Goal: Task Accomplishment & Management: Manage account settings

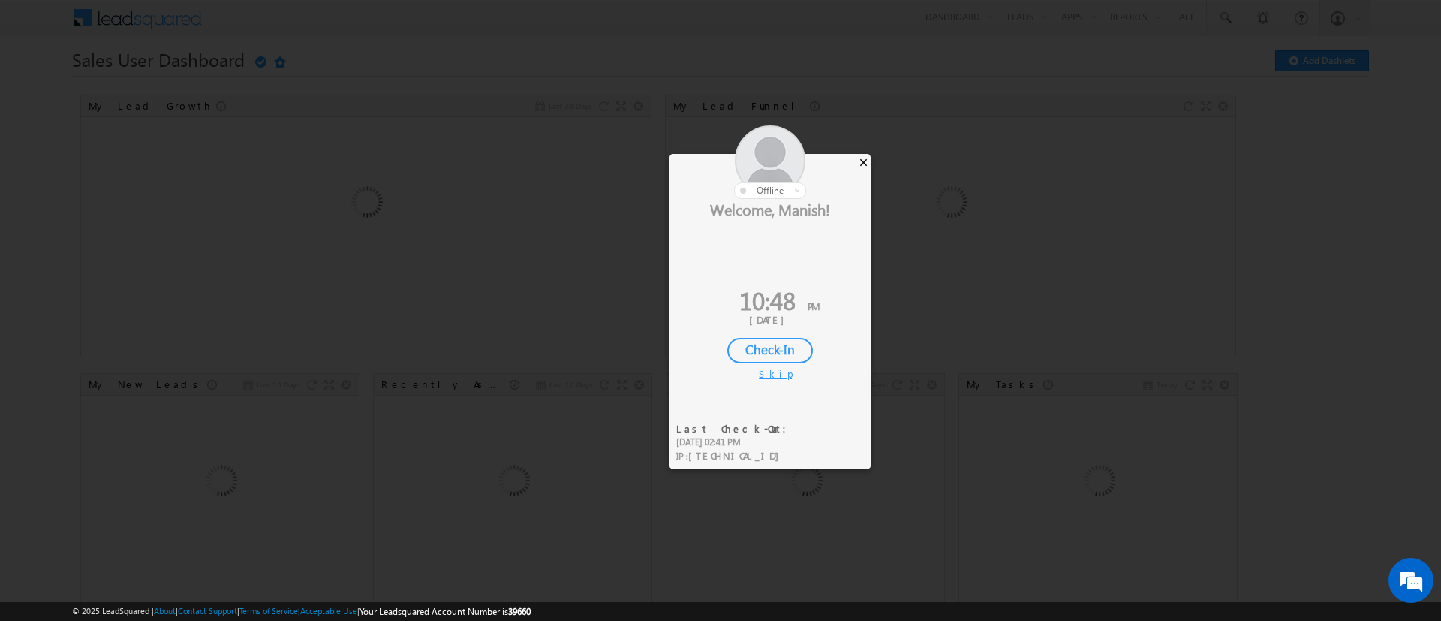
click at [863, 167] on div "×" at bounding box center [864, 162] width 16 height 17
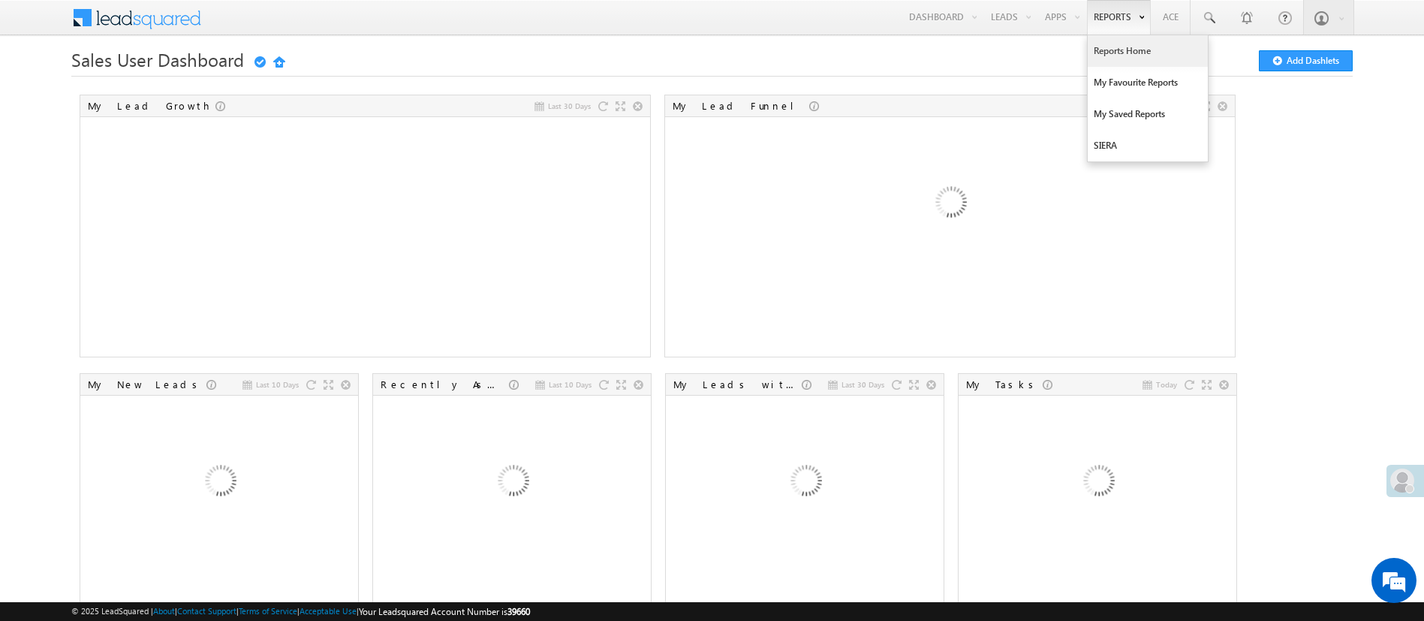
click at [1131, 53] on link "Reports Home" at bounding box center [1147, 51] width 120 height 32
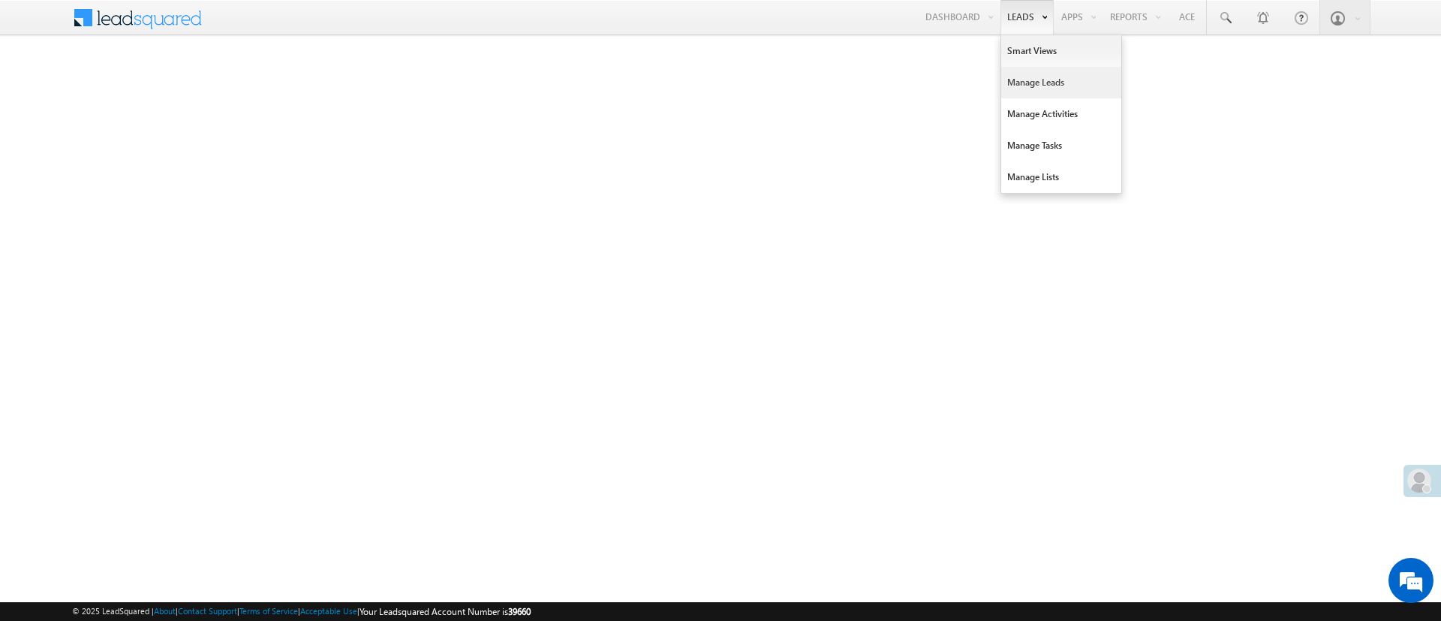
click at [1029, 70] on link "Manage Leads" at bounding box center [1061, 83] width 120 height 32
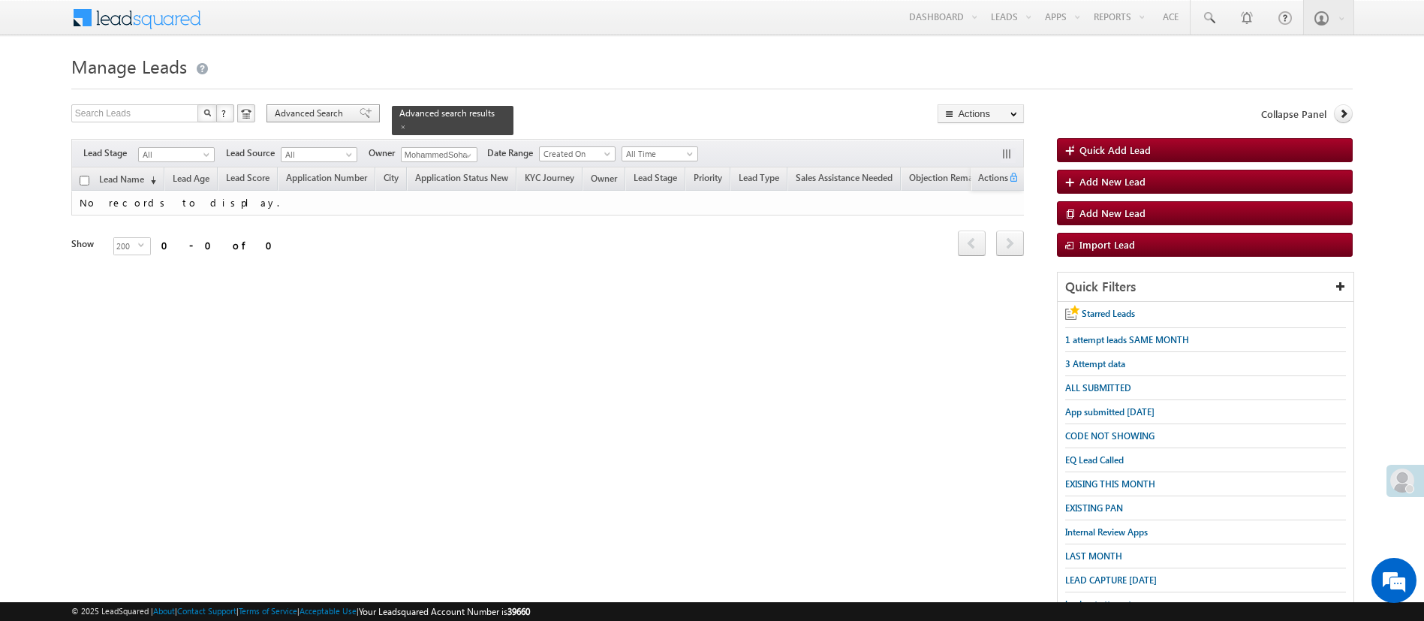
click at [336, 110] on span "Advanced Search" at bounding box center [311, 114] width 73 height 14
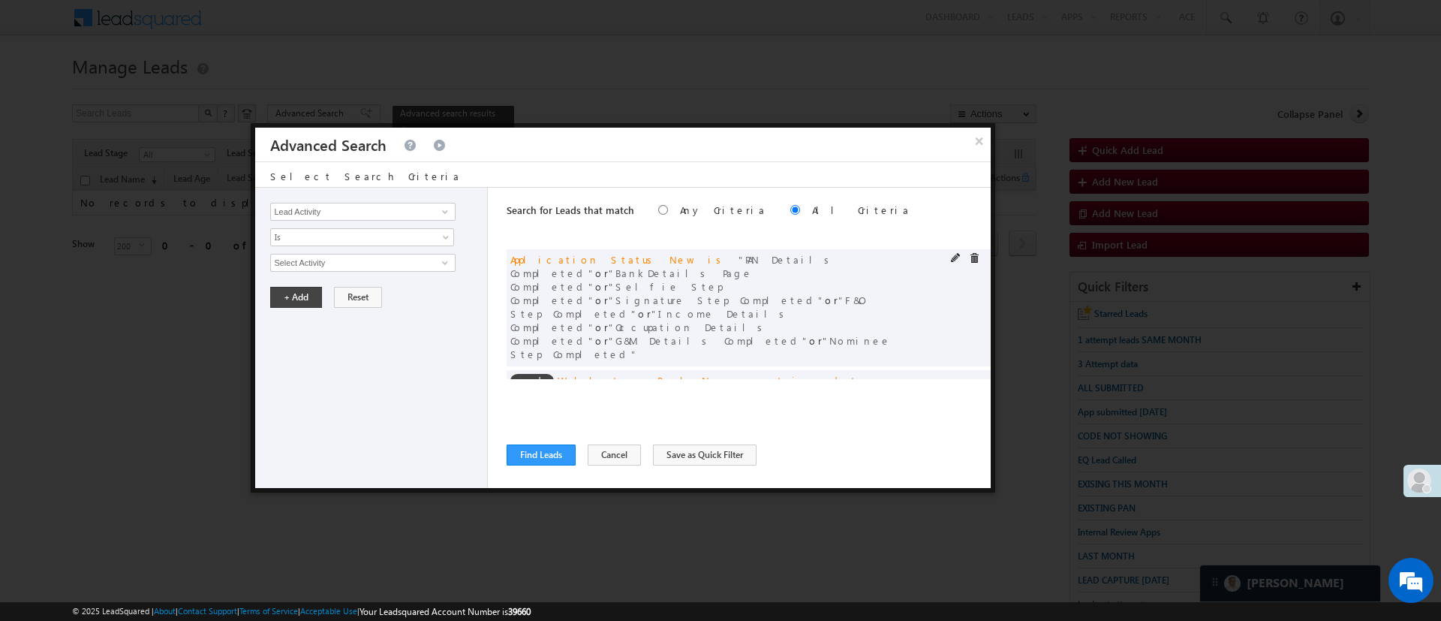
click at [964, 254] on div at bounding box center [969, 260] width 36 height 14
click at [969, 257] on span at bounding box center [974, 258] width 11 height 11
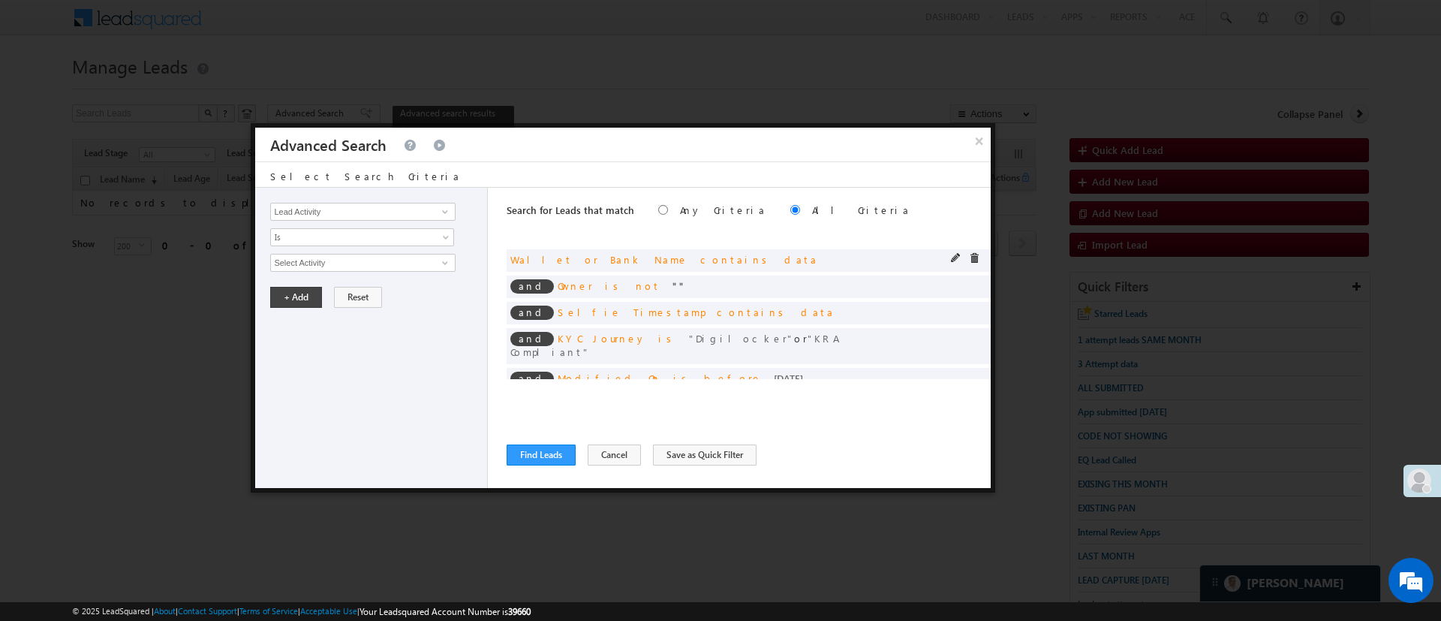
click at [969, 259] on span at bounding box center [974, 258] width 11 height 11
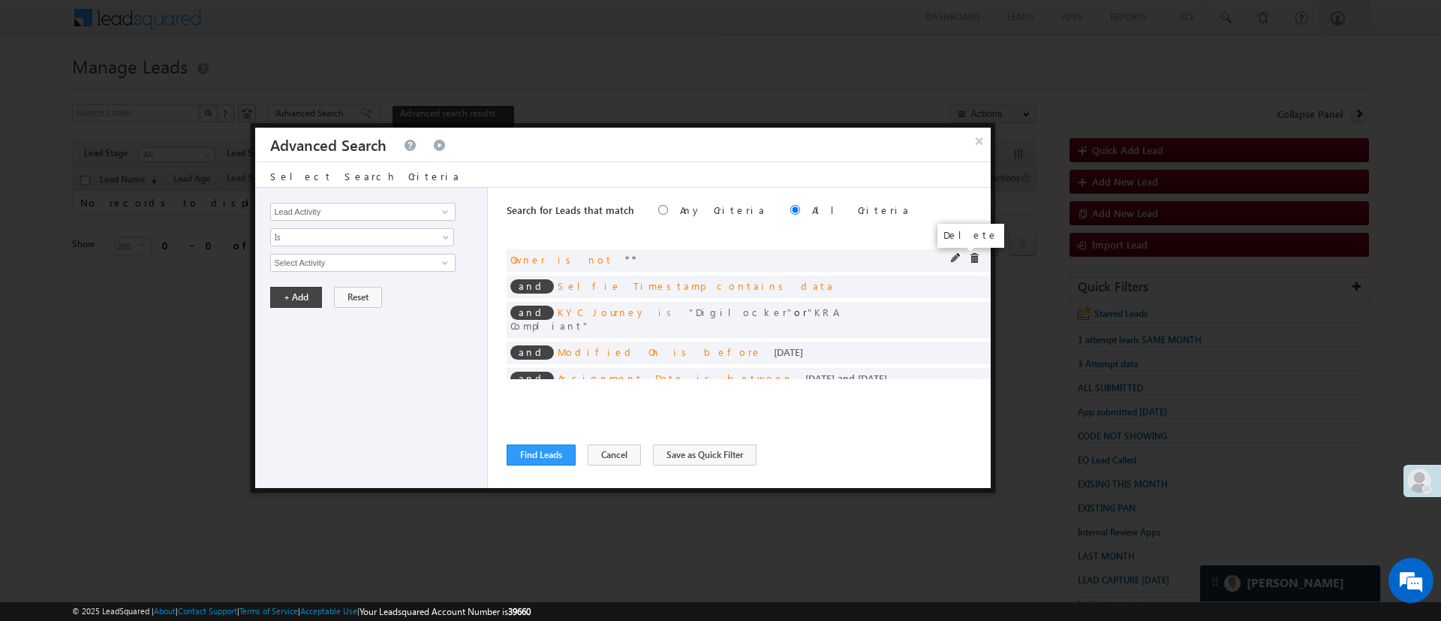
click at [969, 260] on span at bounding box center [974, 258] width 11 height 11
click at [969, 258] on span at bounding box center [974, 258] width 11 height 11
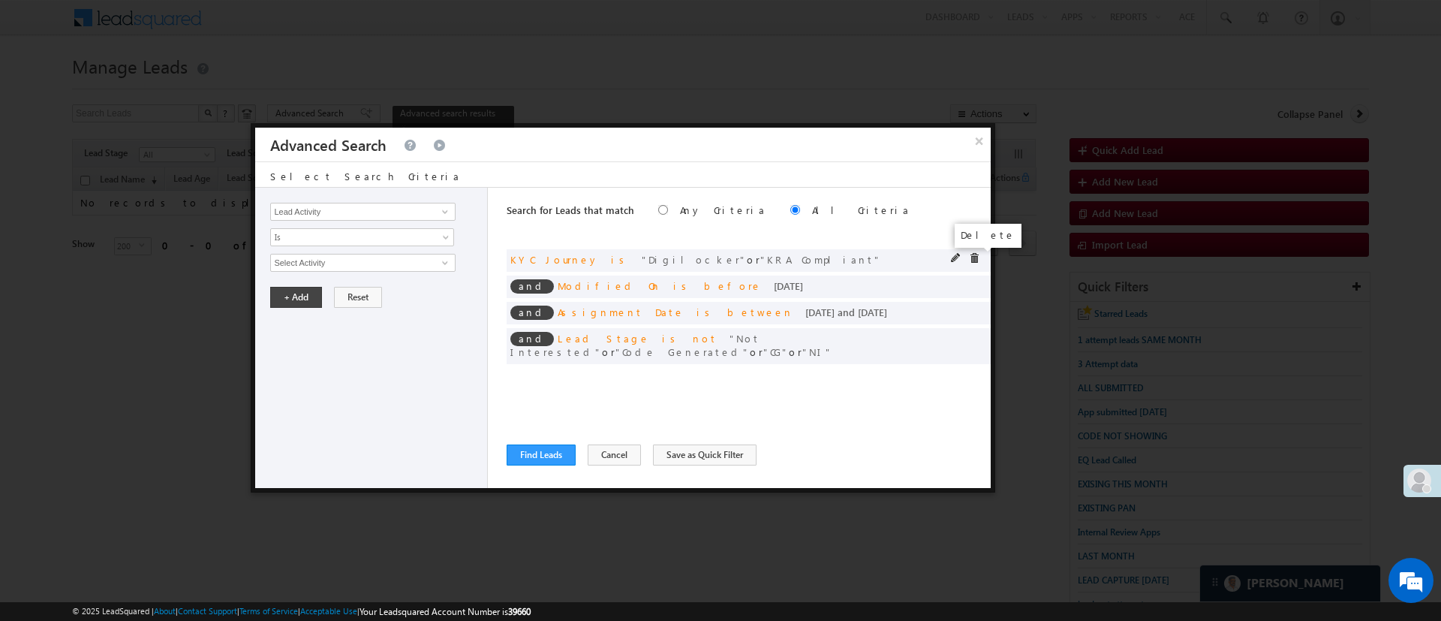
click at [976, 258] on span at bounding box center [974, 258] width 11 height 11
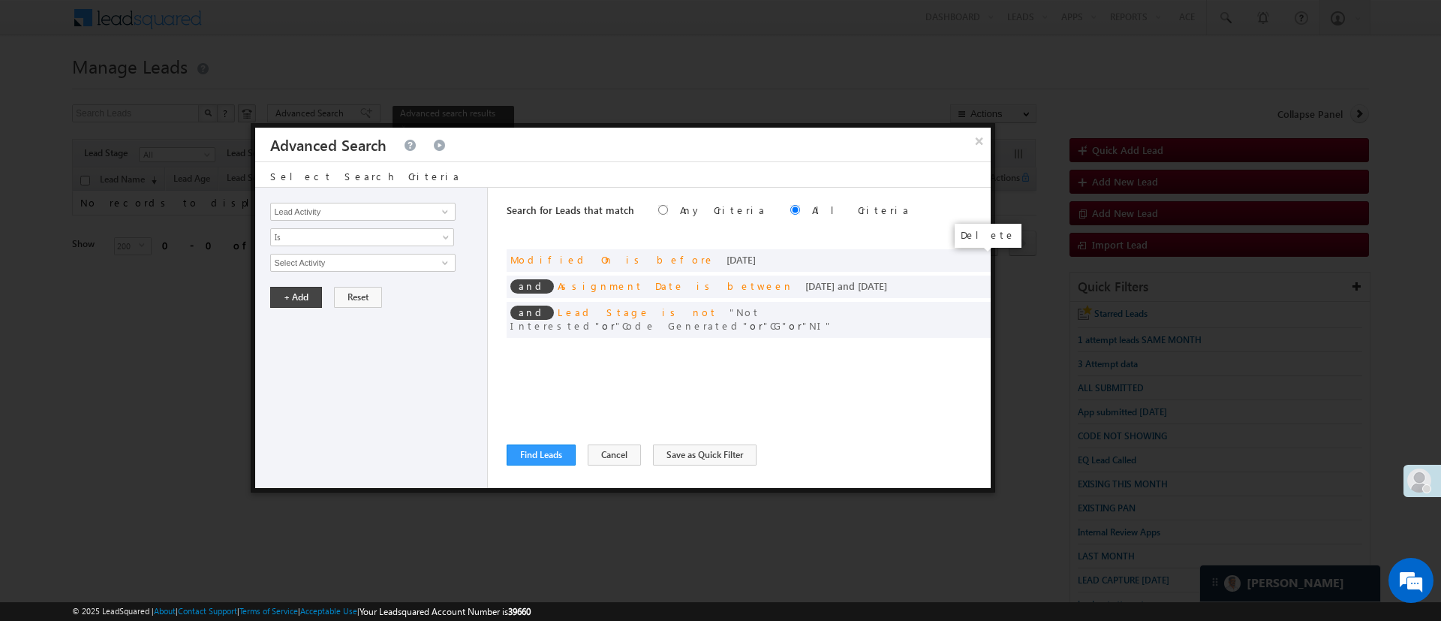
click at [0, 0] on span at bounding box center [0, 0] width 0 height 0
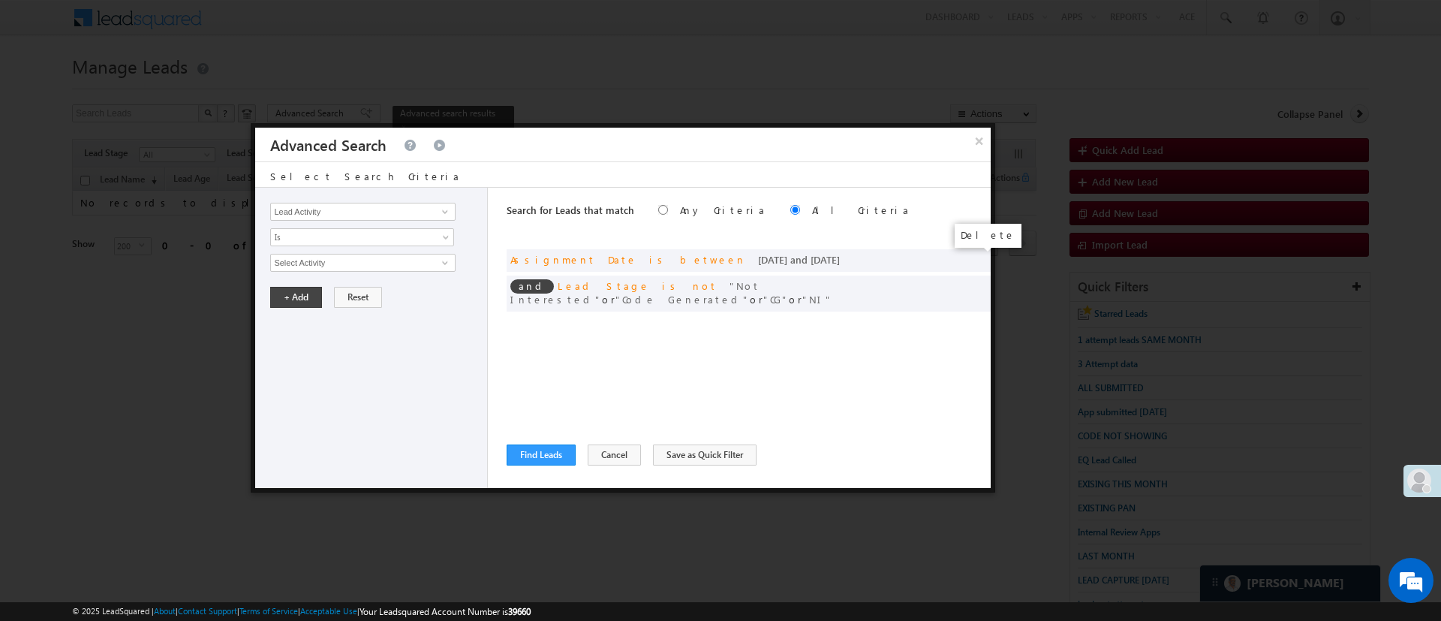
click at [0, 0] on span at bounding box center [0, 0] width 0 height 0
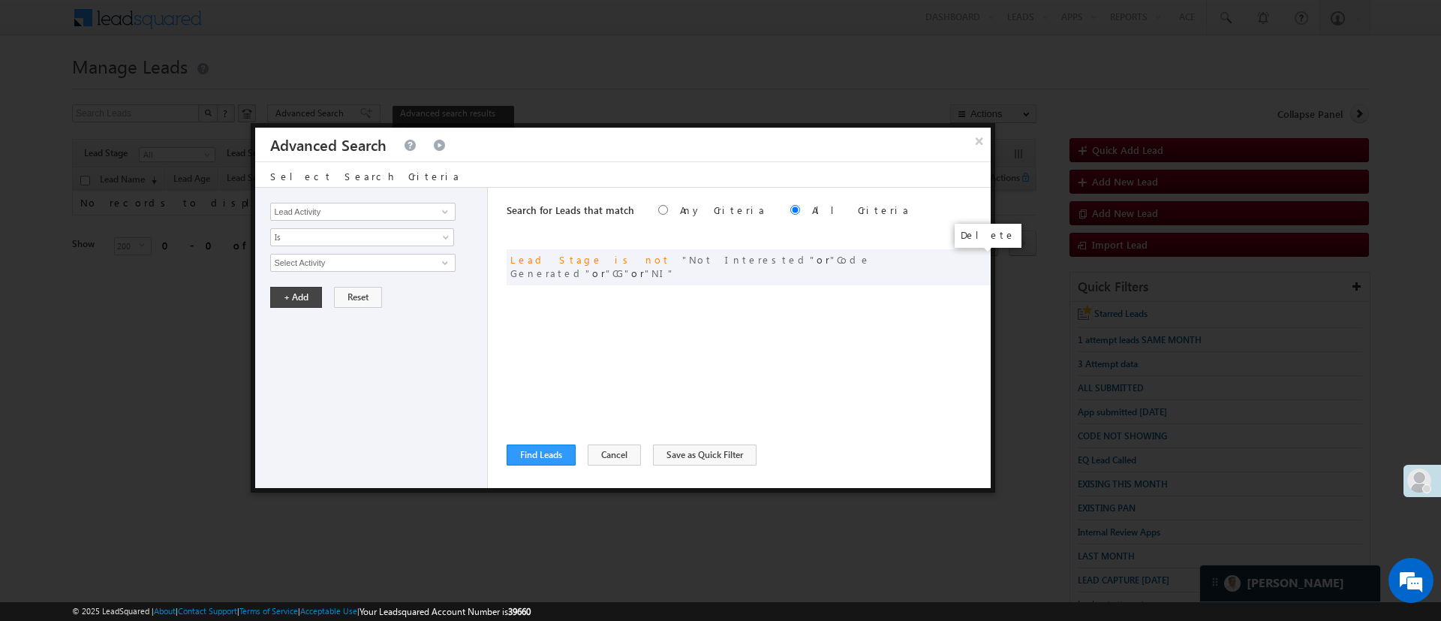
click at [0, 0] on span at bounding box center [0, 0] width 0 height 0
click at [439, 203] on input "Lead Activity" at bounding box center [362, 212] width 185 height 18
click at [439, 209] on span at bounding box center [445, 212] width 12 height 12
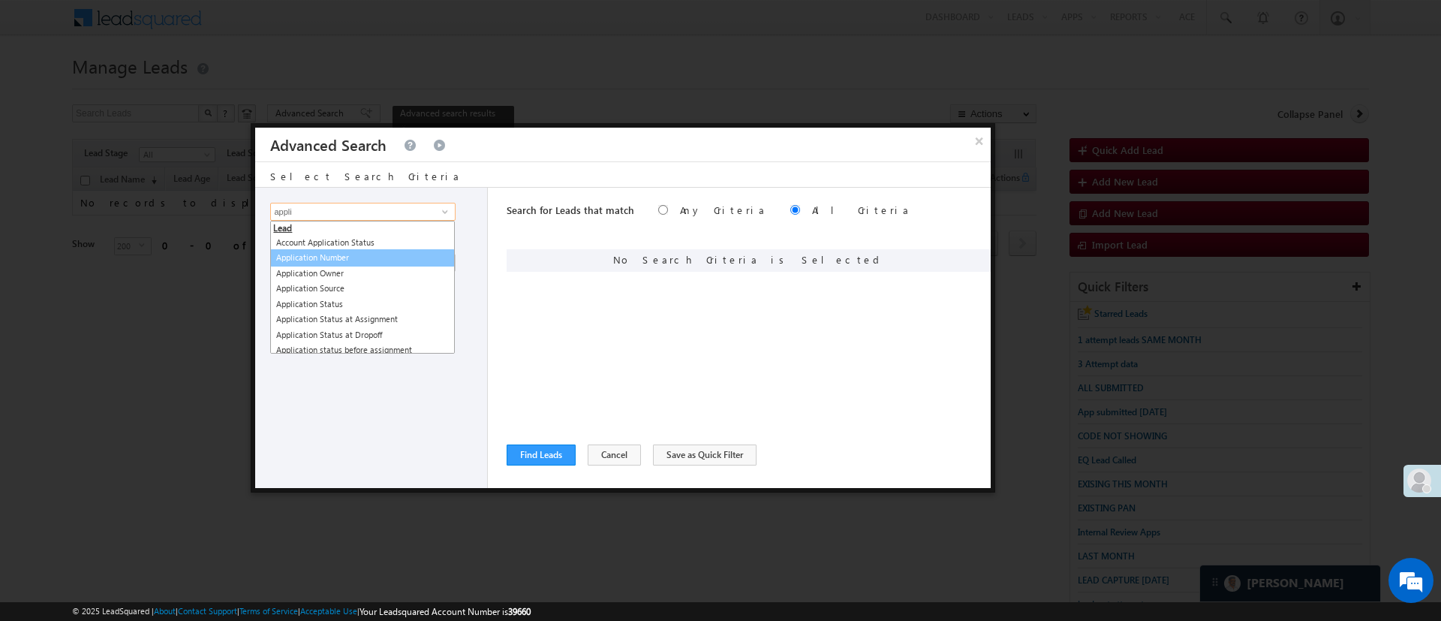
click at [393, 253] on link "Application Number" at bounding box center [362, 257] width 185 height 17
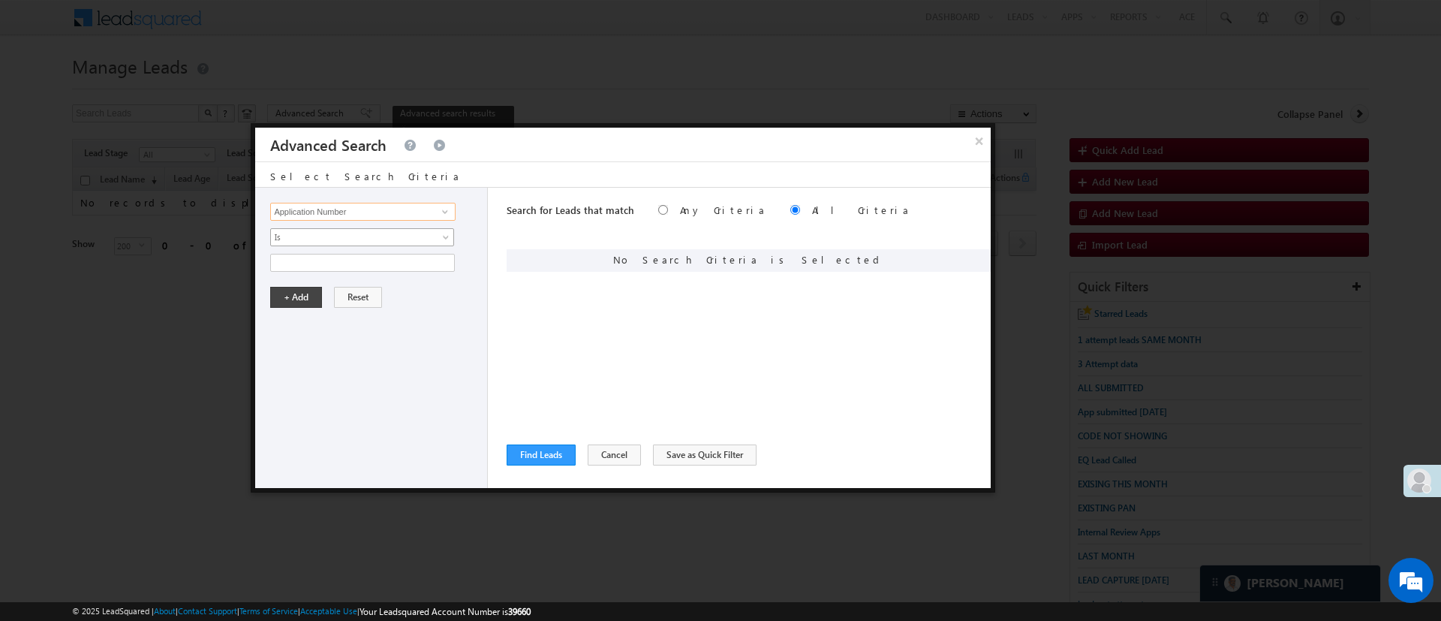
type input "Application Number"
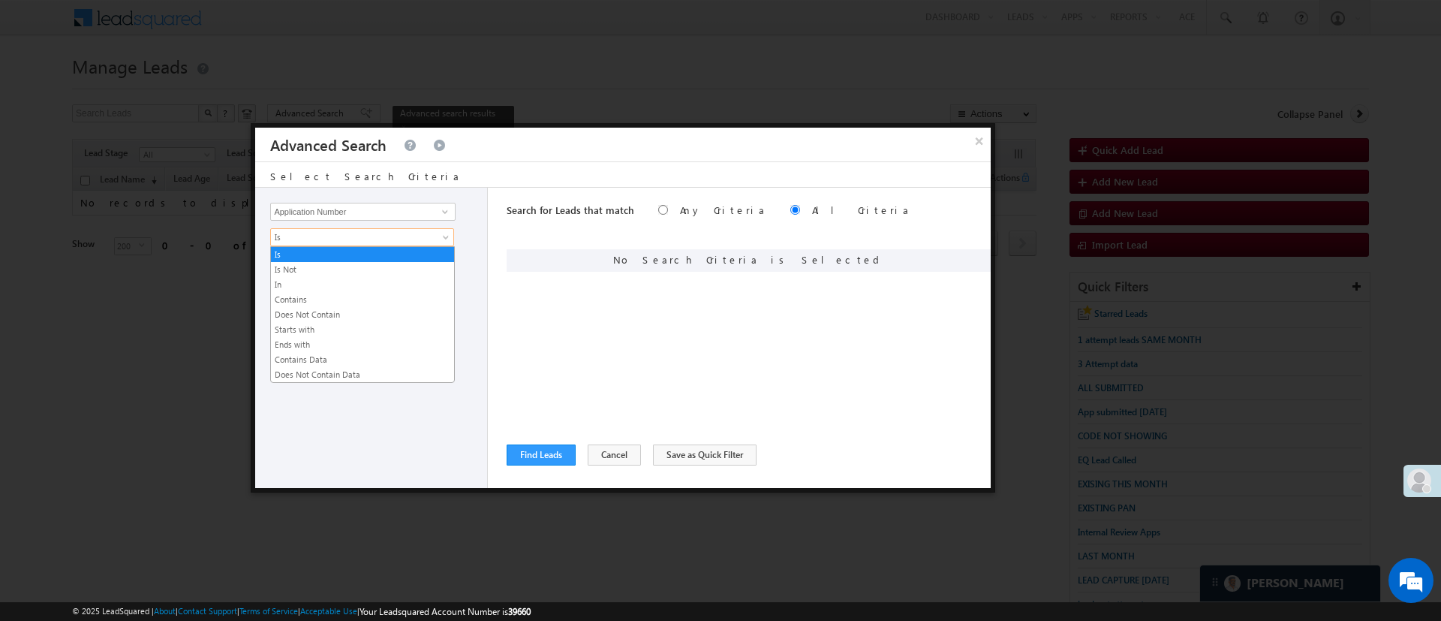
click at [396, 243] on link "Is" at bounding box center [362, 237] width 184 height 18
drag, startPoint x: 368, startPoint y: 275, endPoint x: 368, endPoint y: 287, distance: 11.3
click at [368, 287] on ul "Is Is Not In Contains Does Not Contain Starts with Ends with Contains Data Does…" at bounding box center [362, 314] width 185 height 137
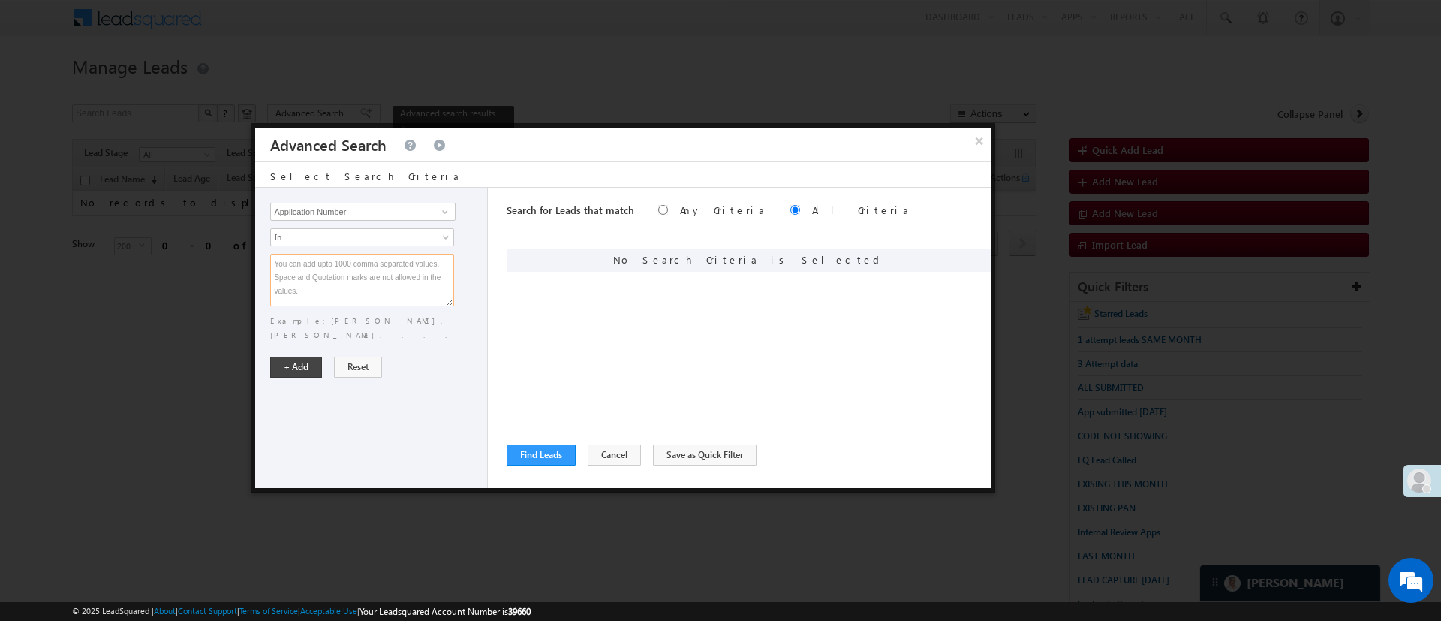
click at [368, 287] on textarea at bounding box center [362, 280] width 184 height 53
paste textarea "EQ26857726 EQ26859195 EQ26835440 EQ26861634 EQ26834014 EQ26860522 EQ26834355 EQ…"
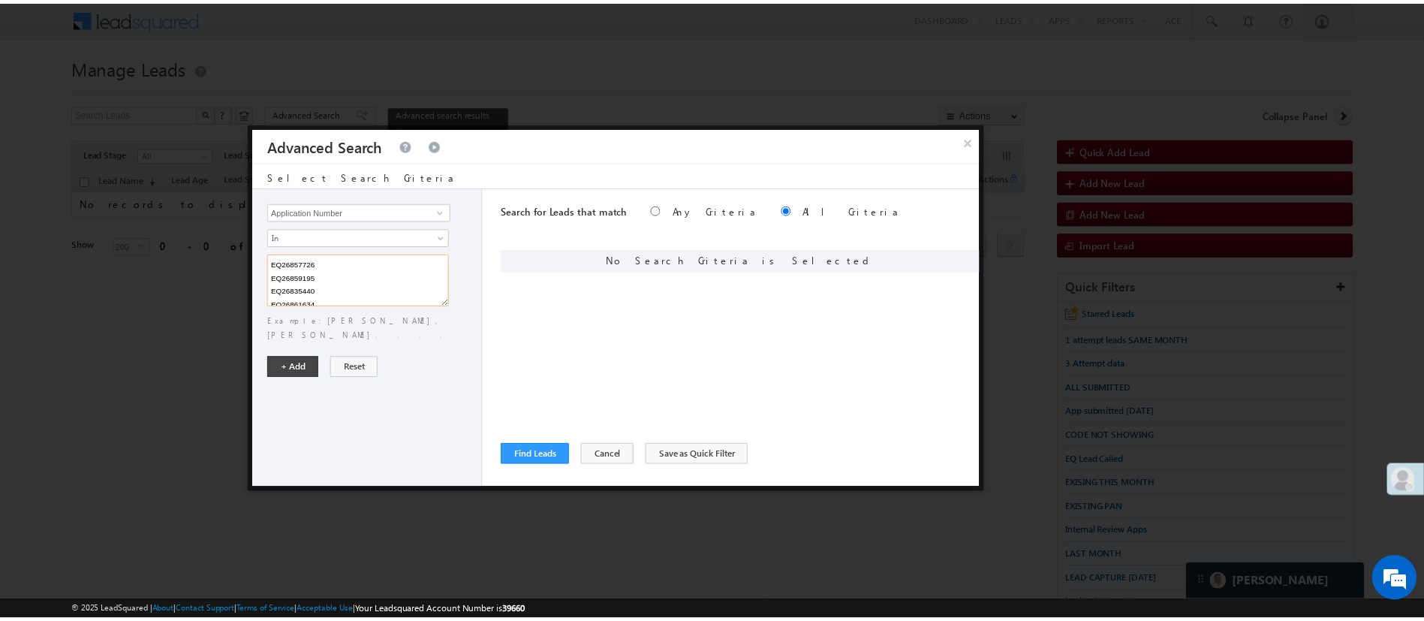
scroll to position [206, 0]
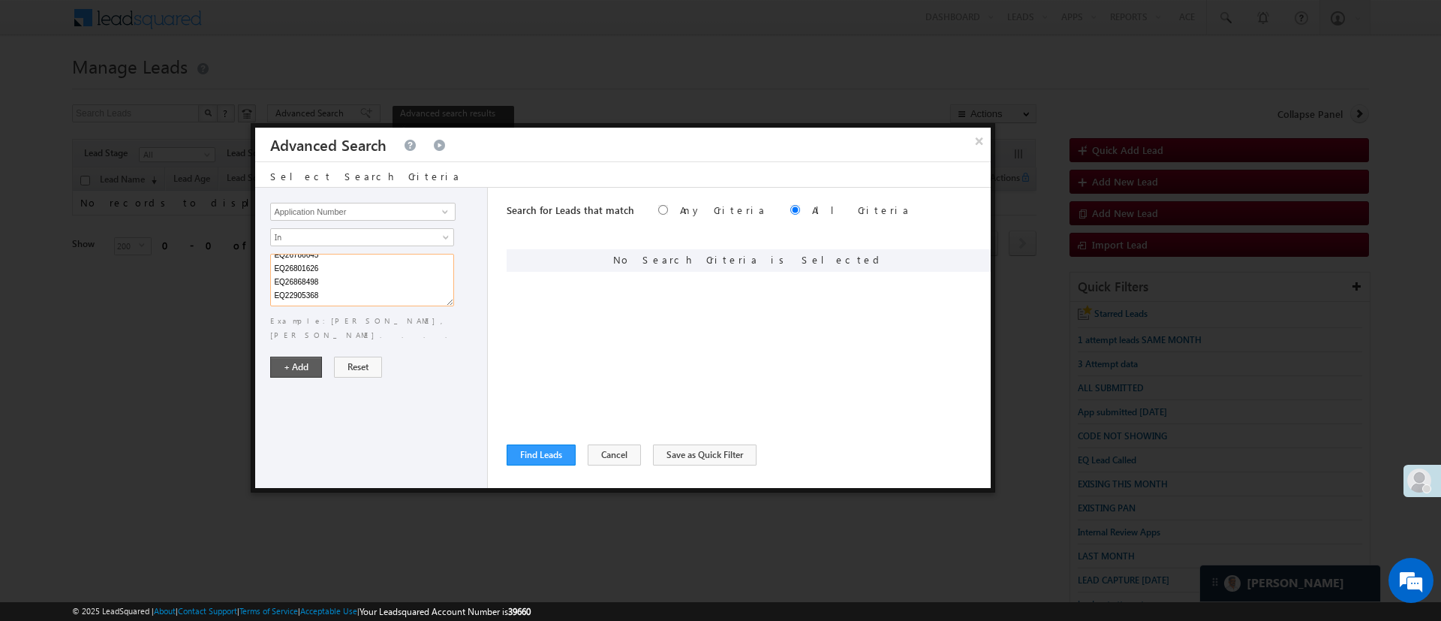
type textarea "EQ26857726 EQ26859195 EQ26835440 EQ26861634 EQ26834014 EQ26860522 EQ26834355 EQ…"
click at [297, 356] on button "+ Add" at bounding box center [296, 366] width 52 height 21
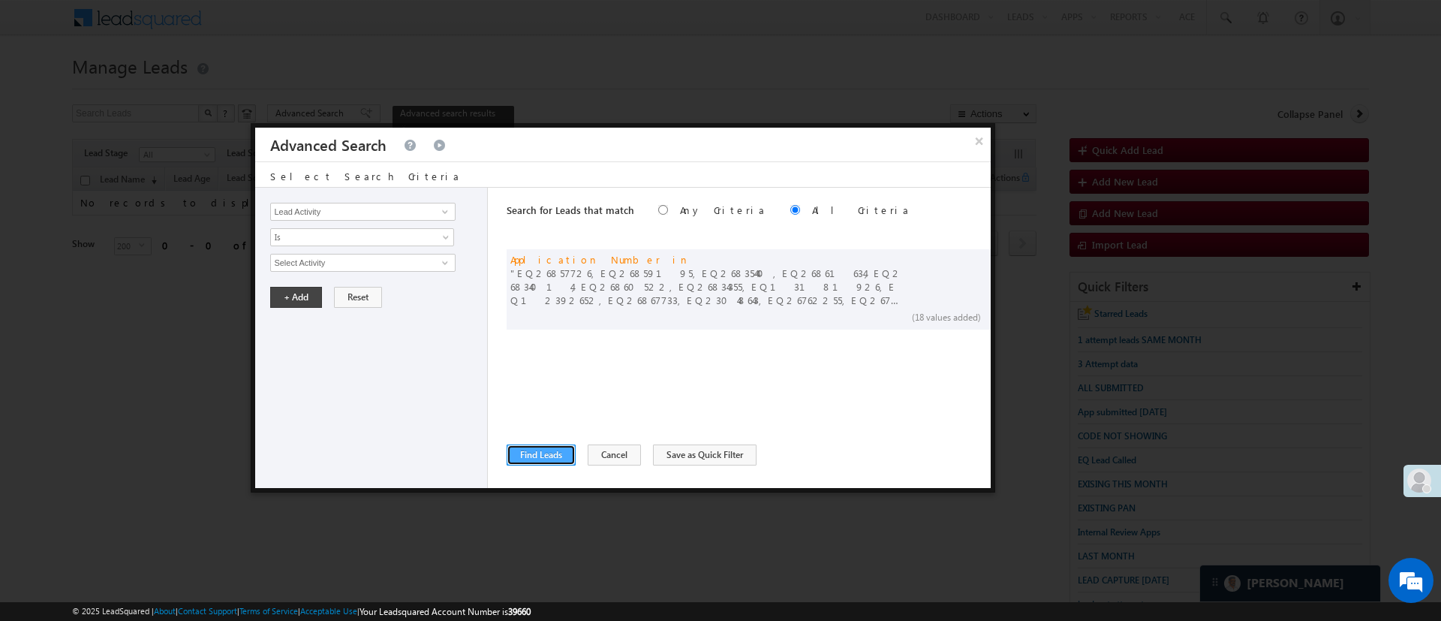
click at [540, 463] on button "Find Leads" at bounding box center [541, 454] width 69 height 21
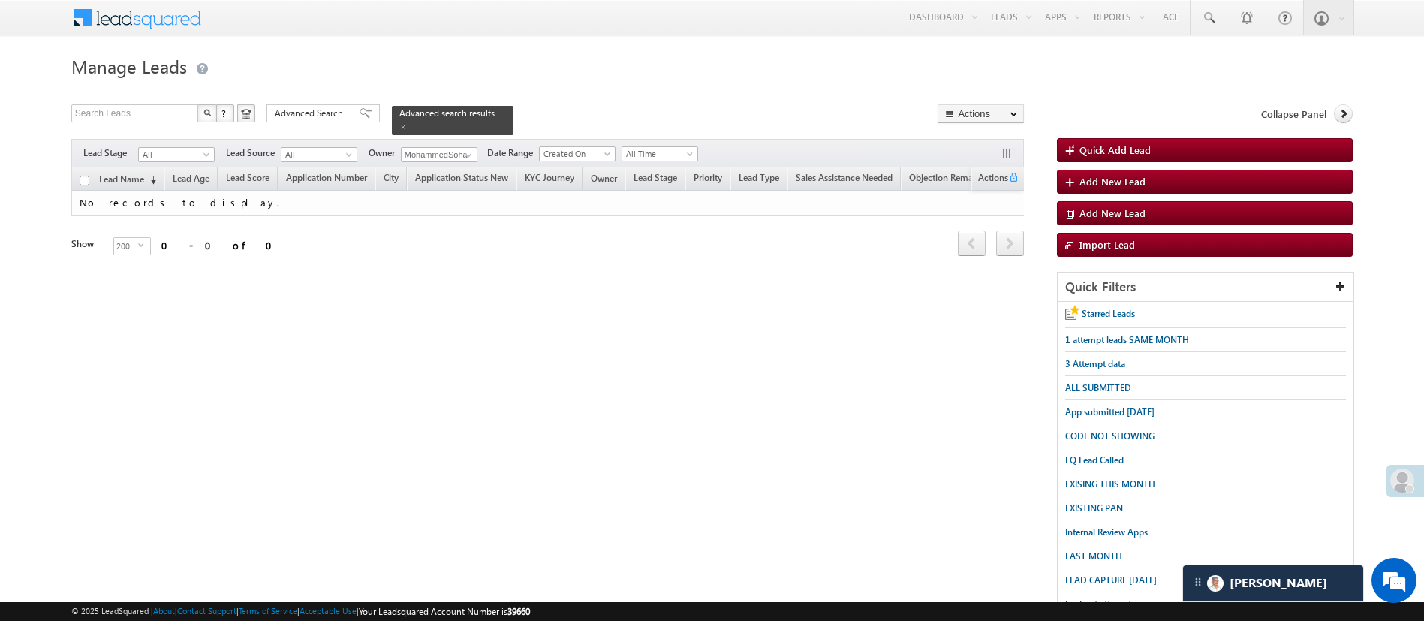
click at [483, 146] on div "Filters Lead Stage All All Lead Source All All Owner MohammedSohail S MohammedS…" at bounding box center [547, 153] width 952 height 29
click at [470, 149] on span at bounding box center [468, 155] width 12 height 12
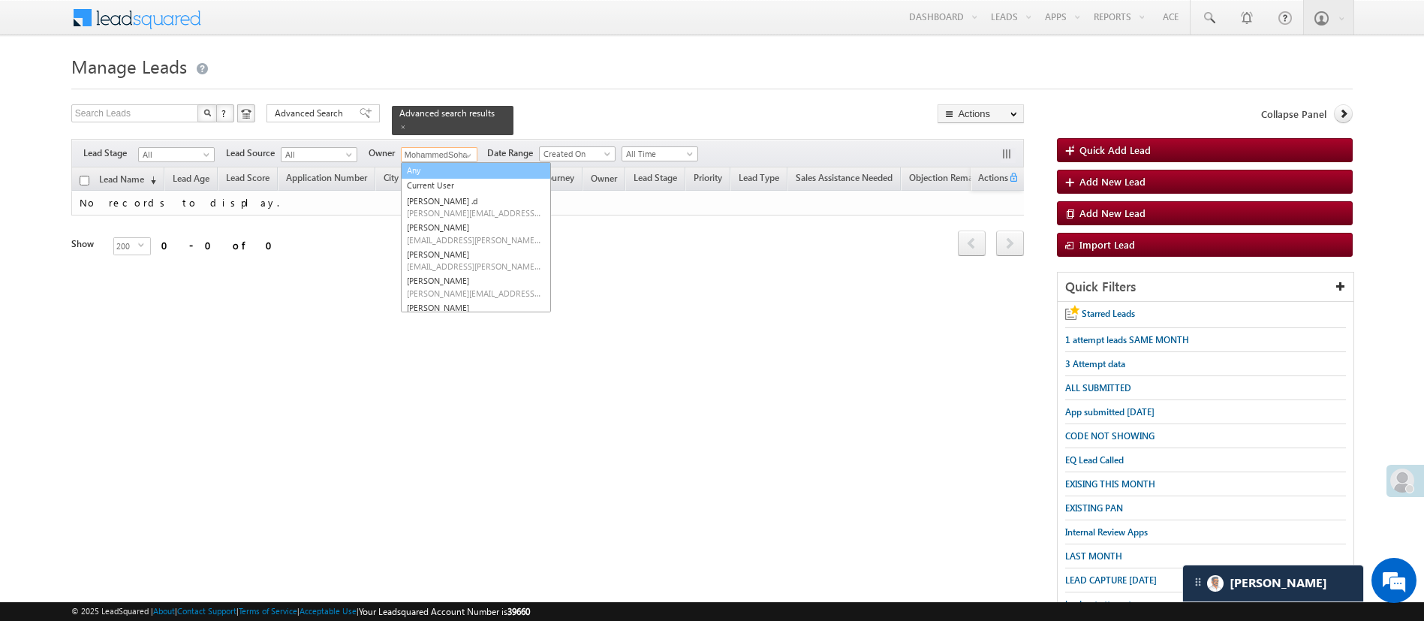
click at [460, 162] on link "Any" at bounding box center [476, 170] width 150 height 17
type input "Any"
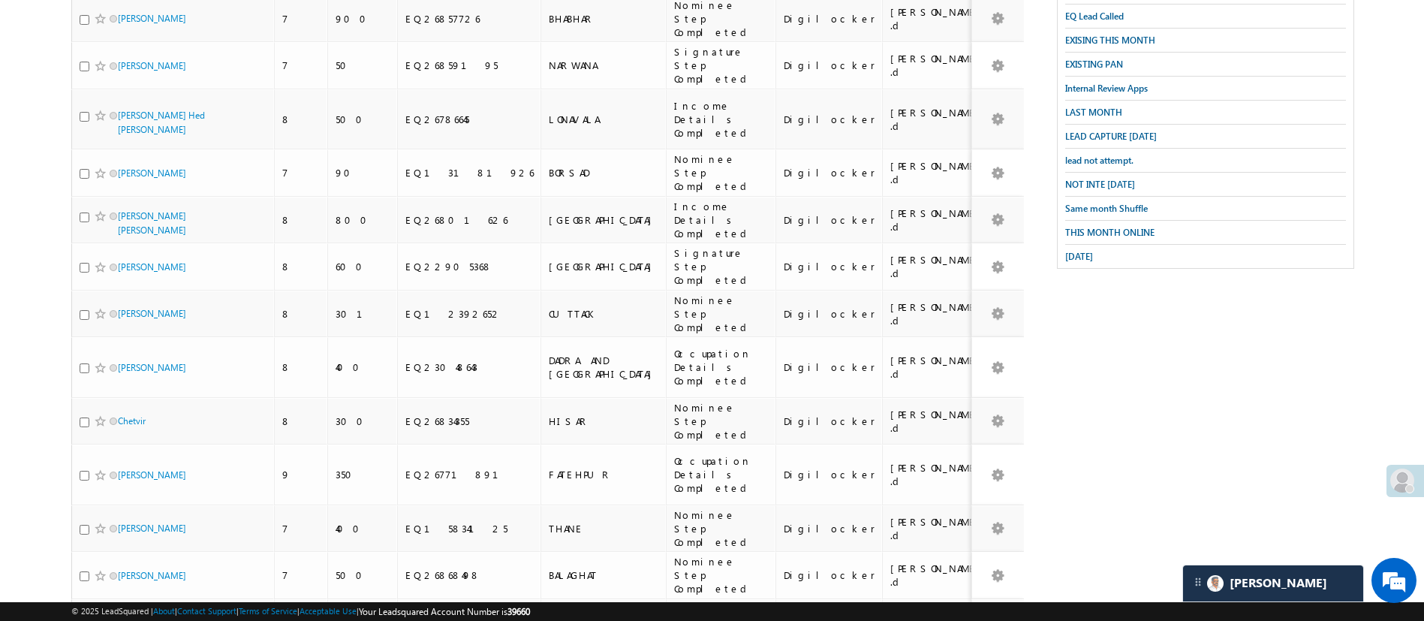
scroll to position [0, 0]
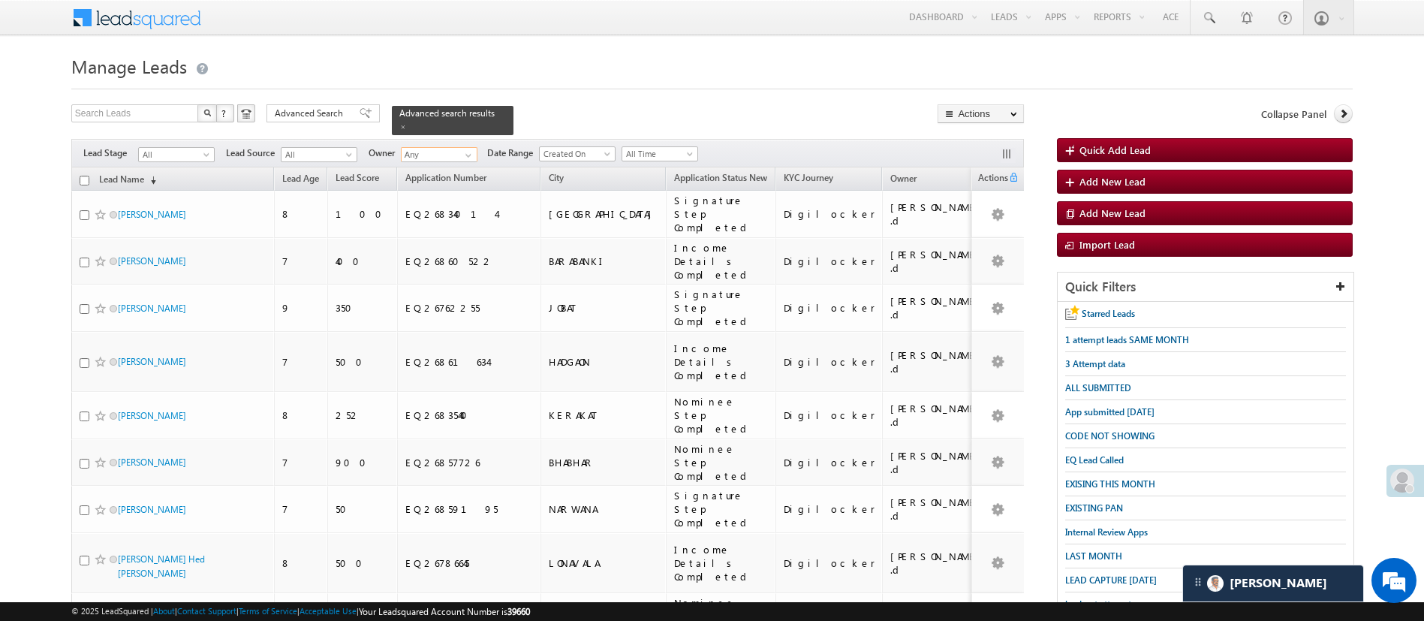
click at [83, 176] on input "checkbox" at bounding box center [85, 181] width 10 height 10
checkbox input "true"
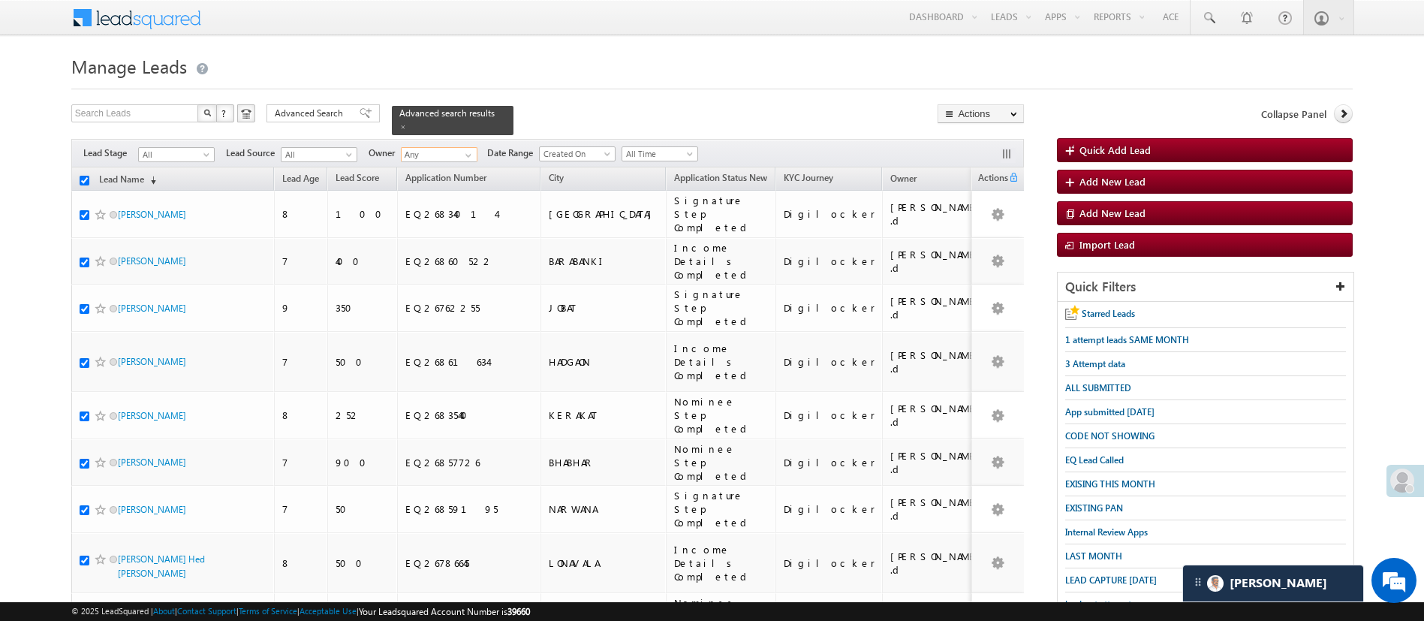
checkbox input "true"
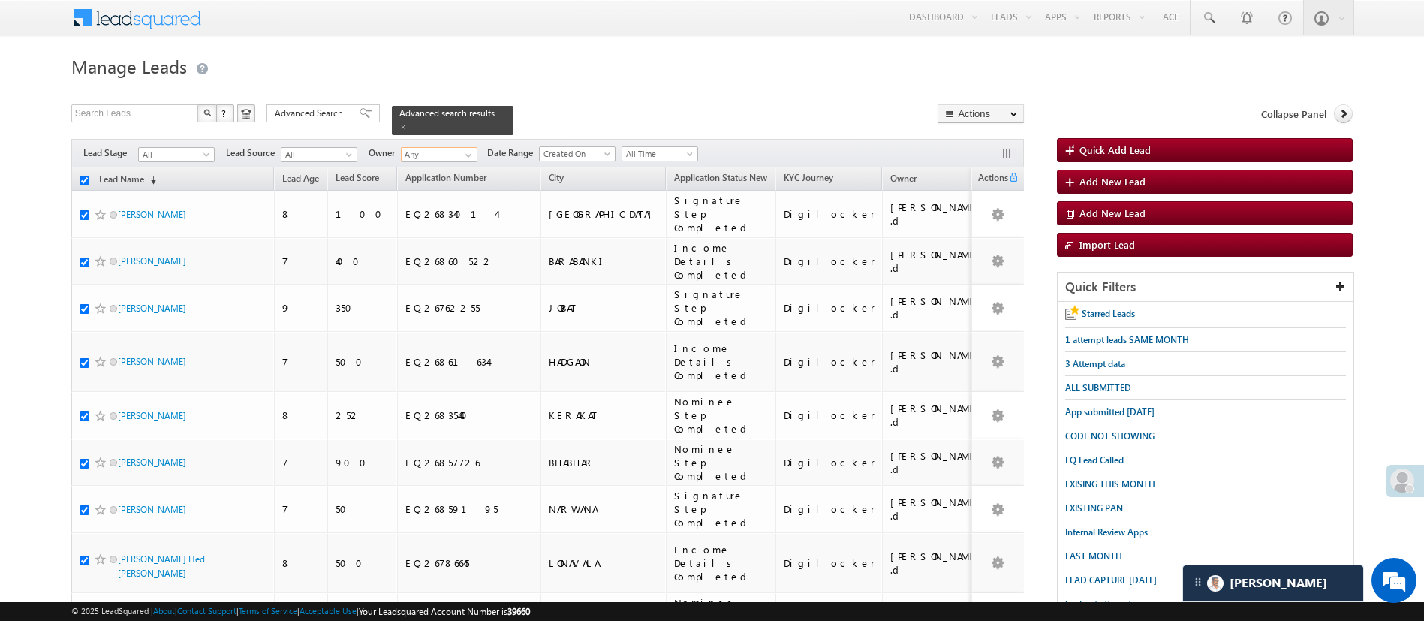
checkbox input "true"
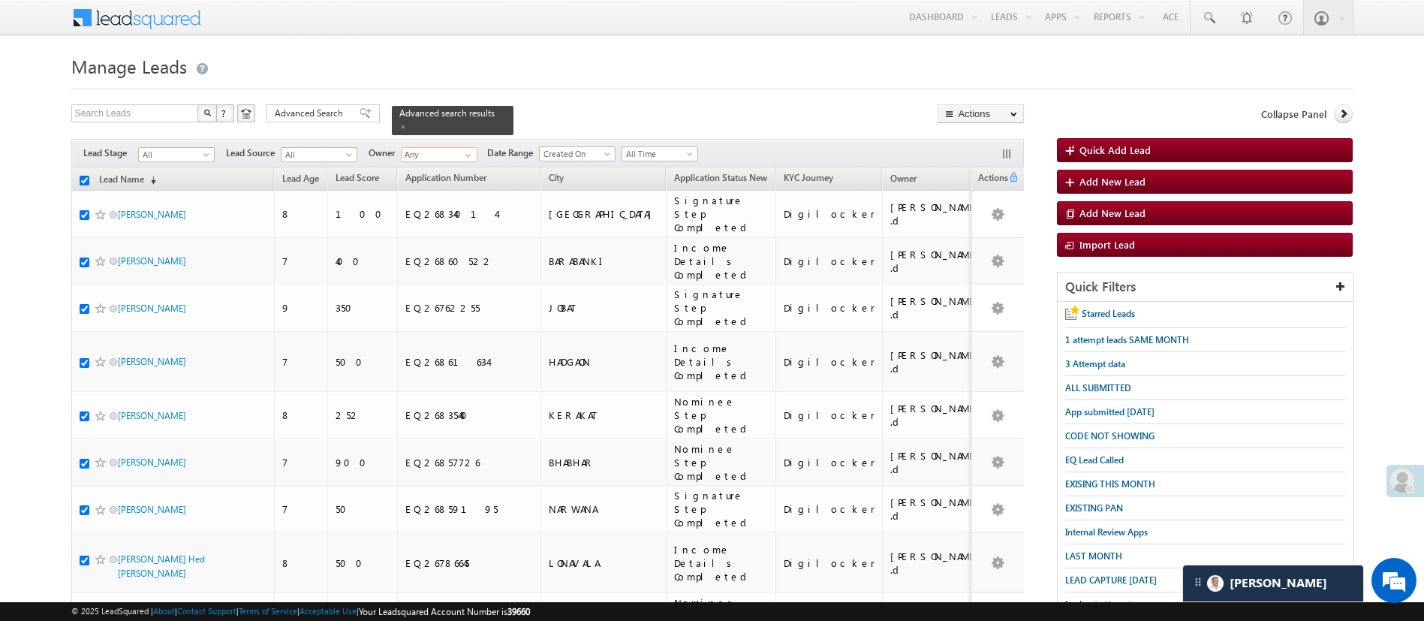
checkbox input "true"
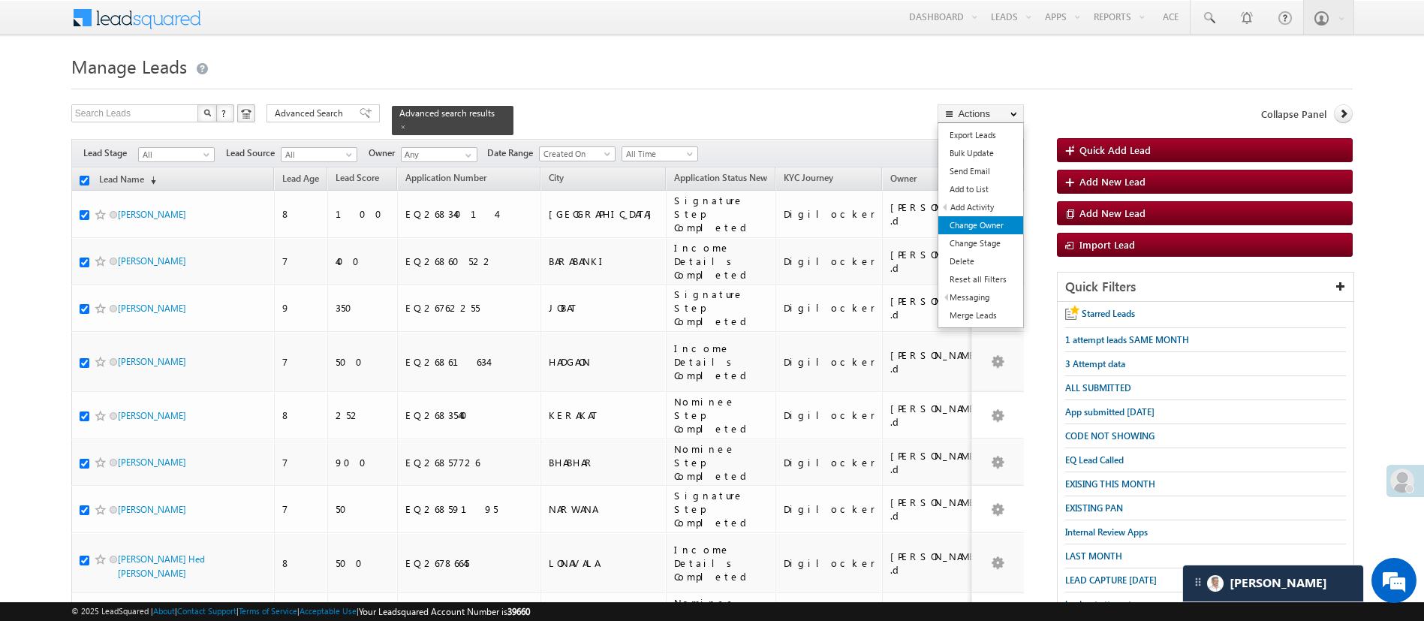
click at [1001, 226] on link "Change Owner" at bounding box center [980, 225] width 85 height 18
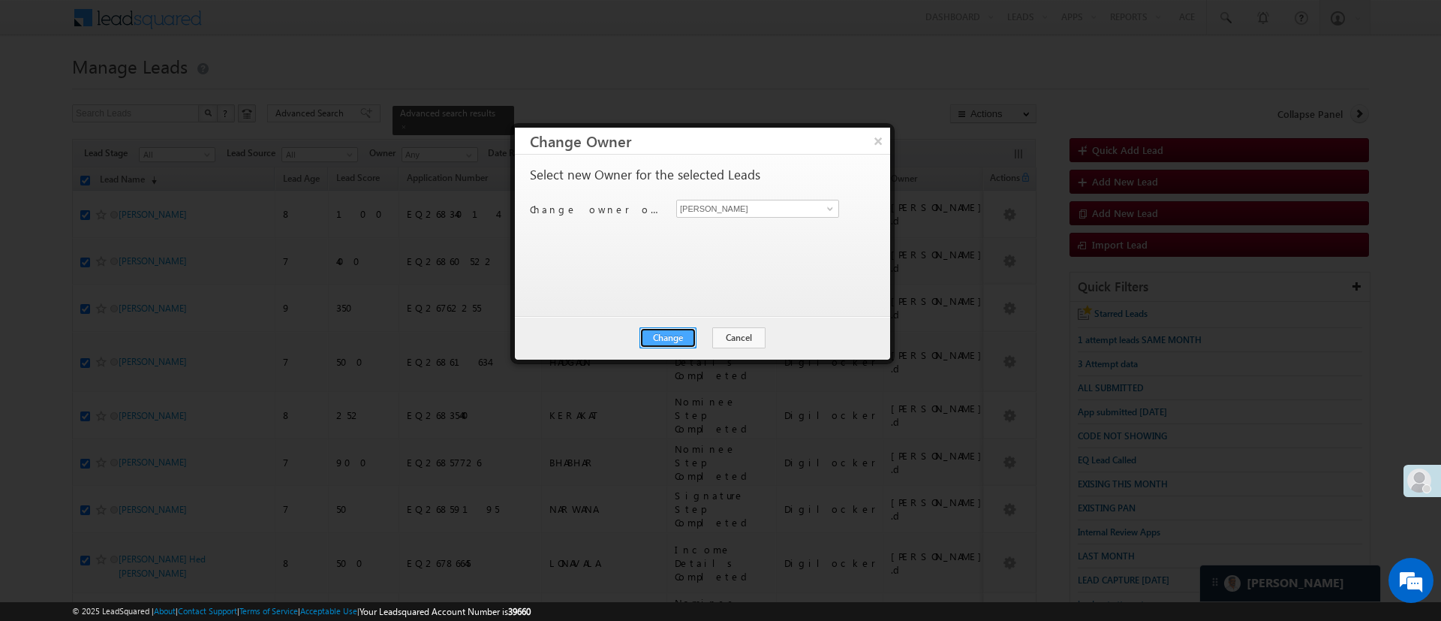
click at [678, 333] on button "Change" at bounding box center [667, 337] width 57 height 21
click at [712, 340] on button "Close" at bounding box center [705, 337] width 48 height 21
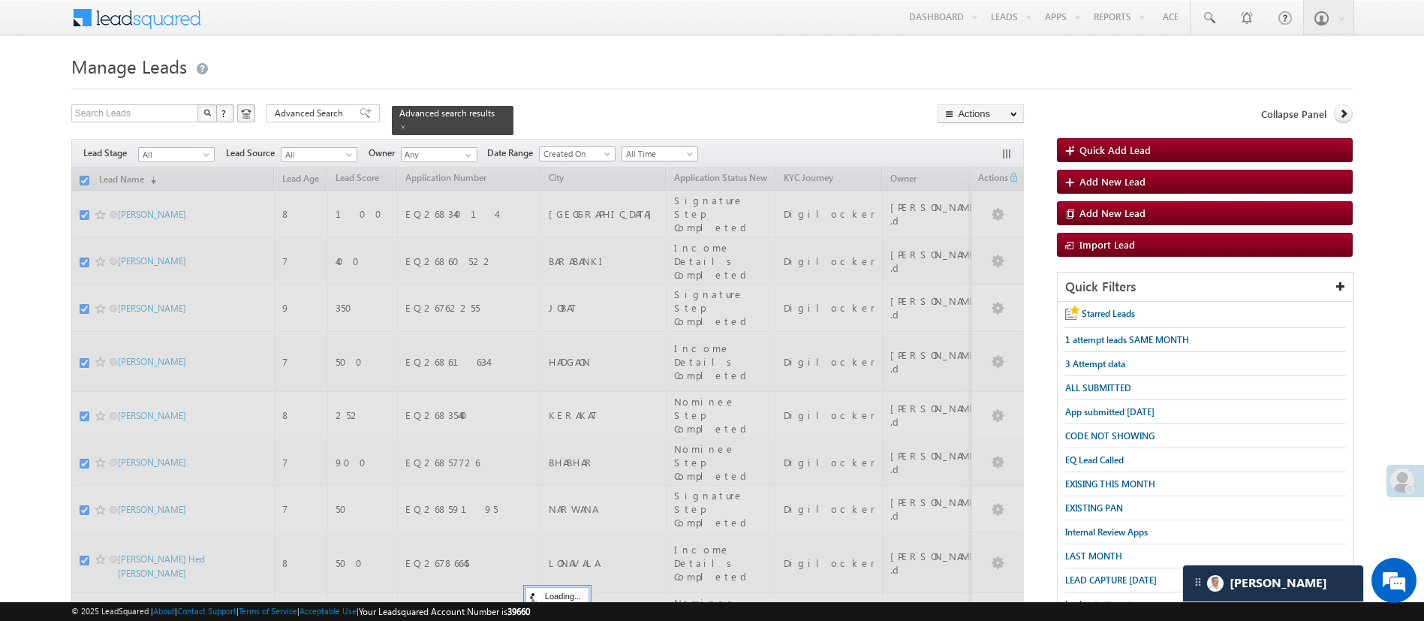
checkbox input "false"
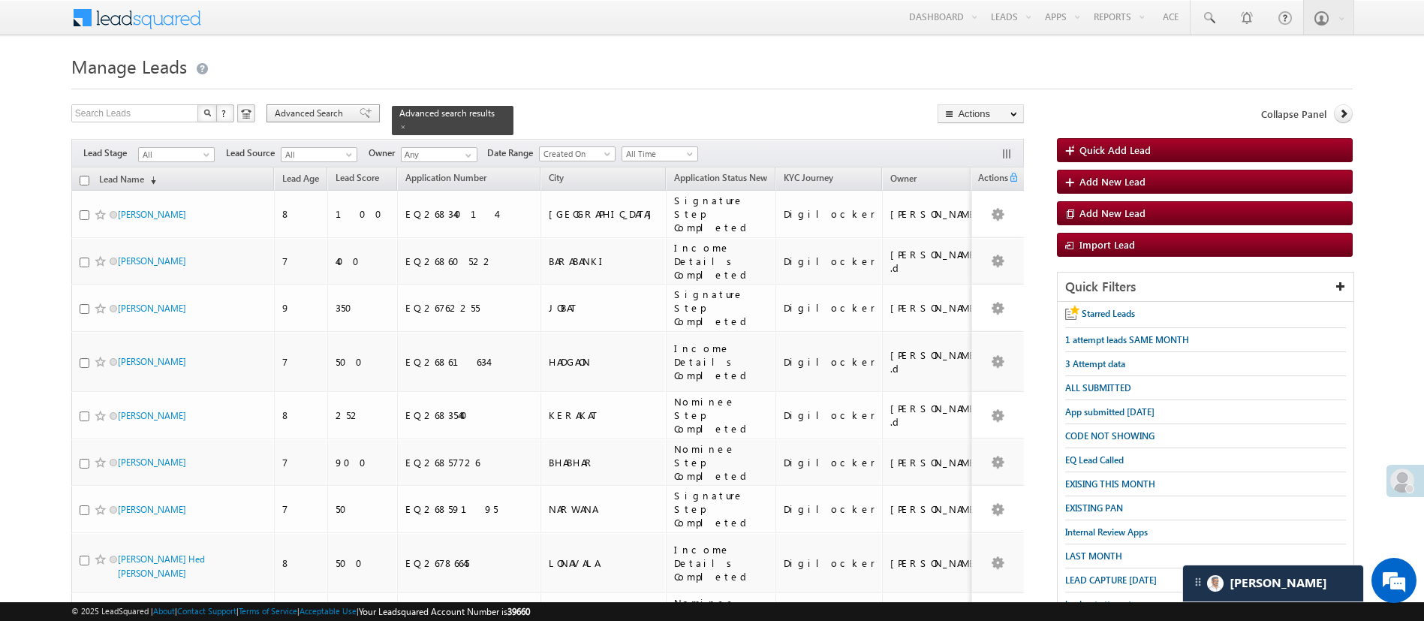
click at [332, 116] on span "Advanced Search" at bounding box center [311, 114] width 73 height 14
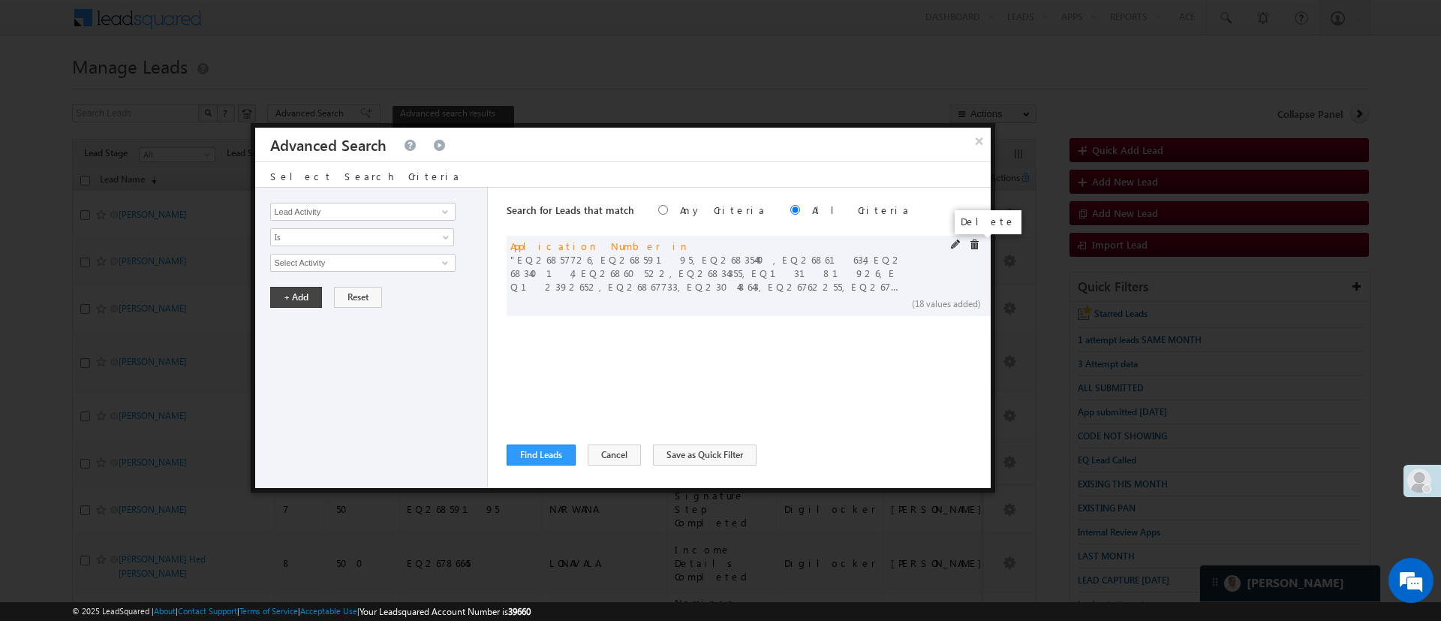
click at [976, 242] on span at bounding box center [974, 244] width 11 height 11
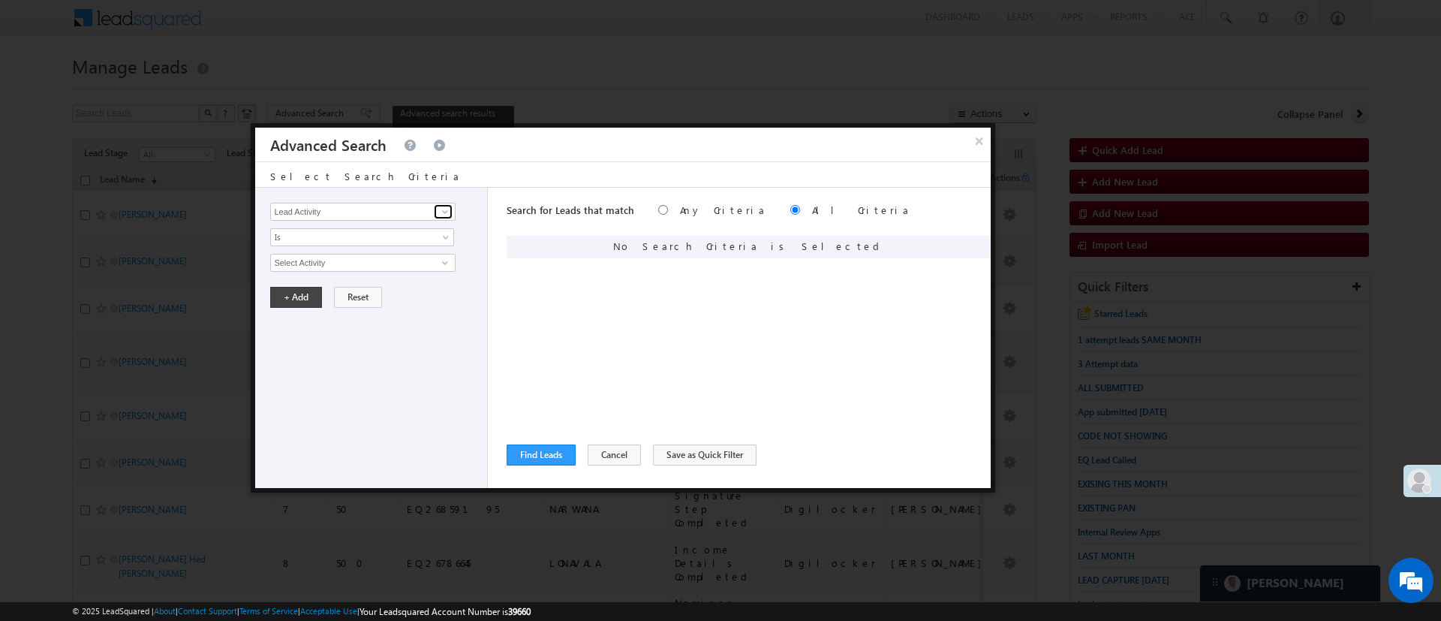
click at [448, 215] on span at bounding box center [445, 212] width 12 height 12
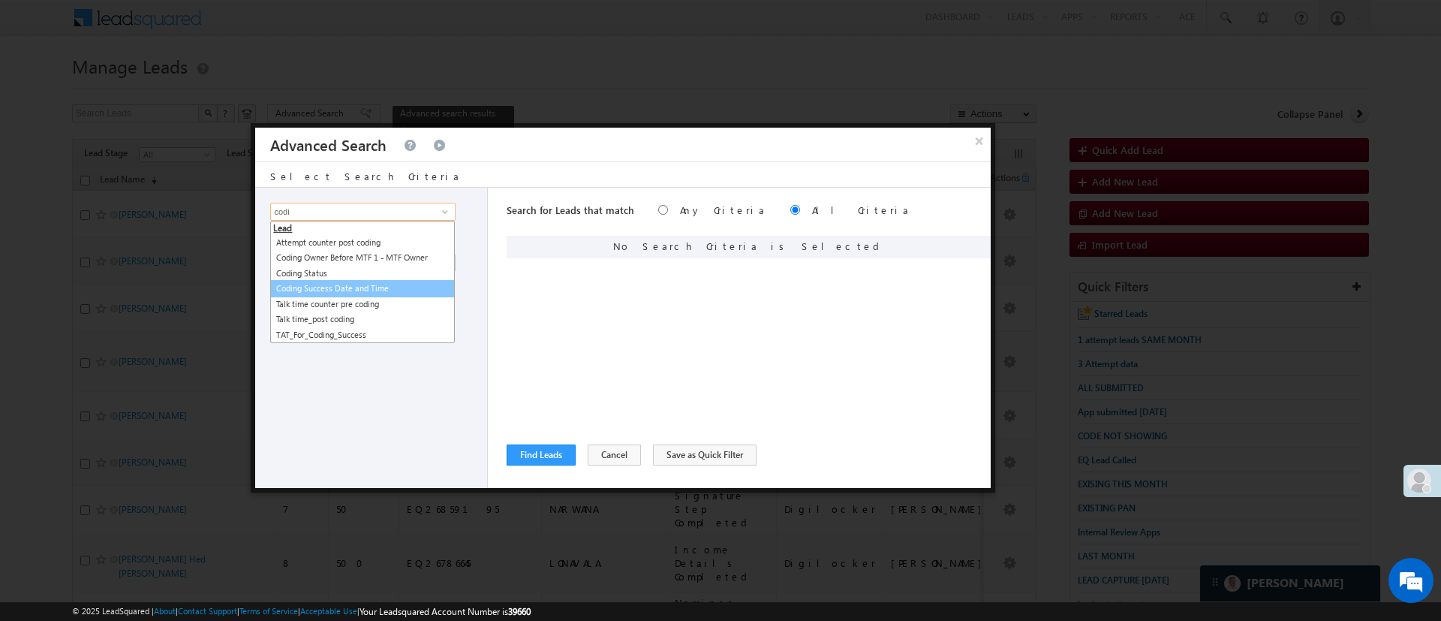
click at [397, 284] on link "Coding Success Date and Time" at bounding box center [362, 288] width 185 height 17
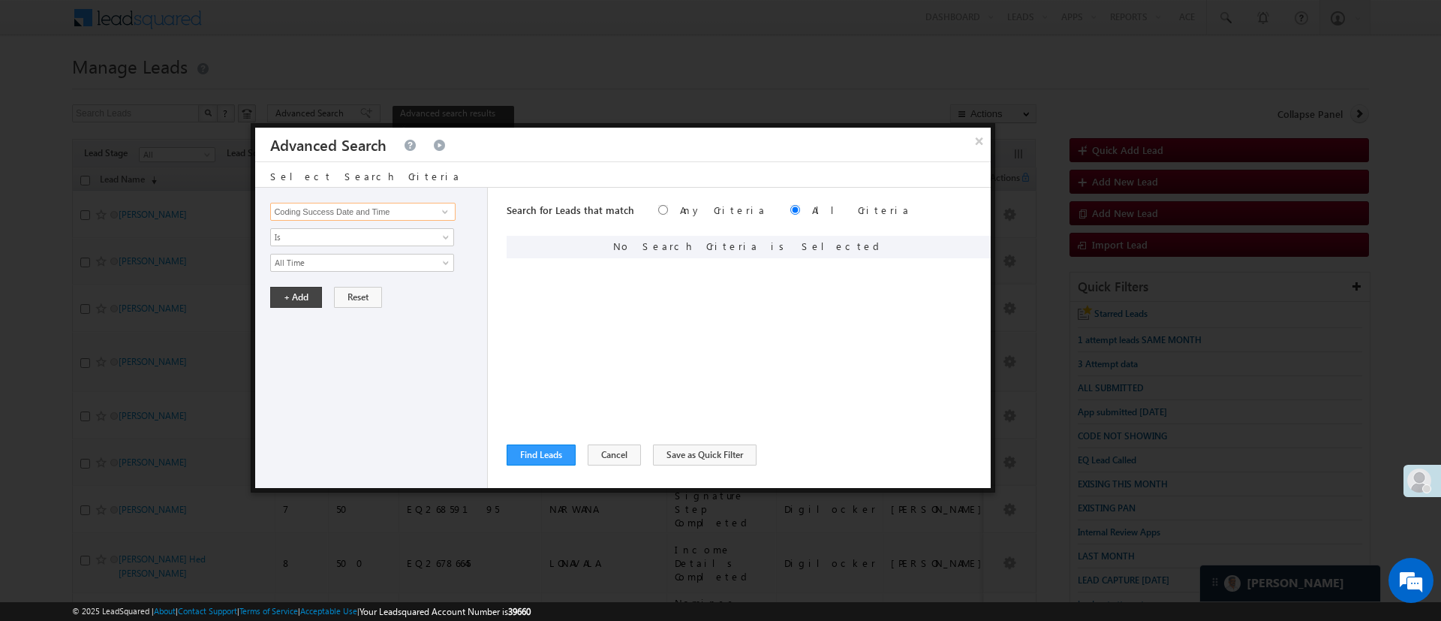
type input "Coding Success Date and Time"
click at [394, 287] on div "+ Add Reset" at bounding box center [374, 297] width 209 height 21
click at [394, 269] on link "All Time" at bounding box center [362, 263] width 184 height 18
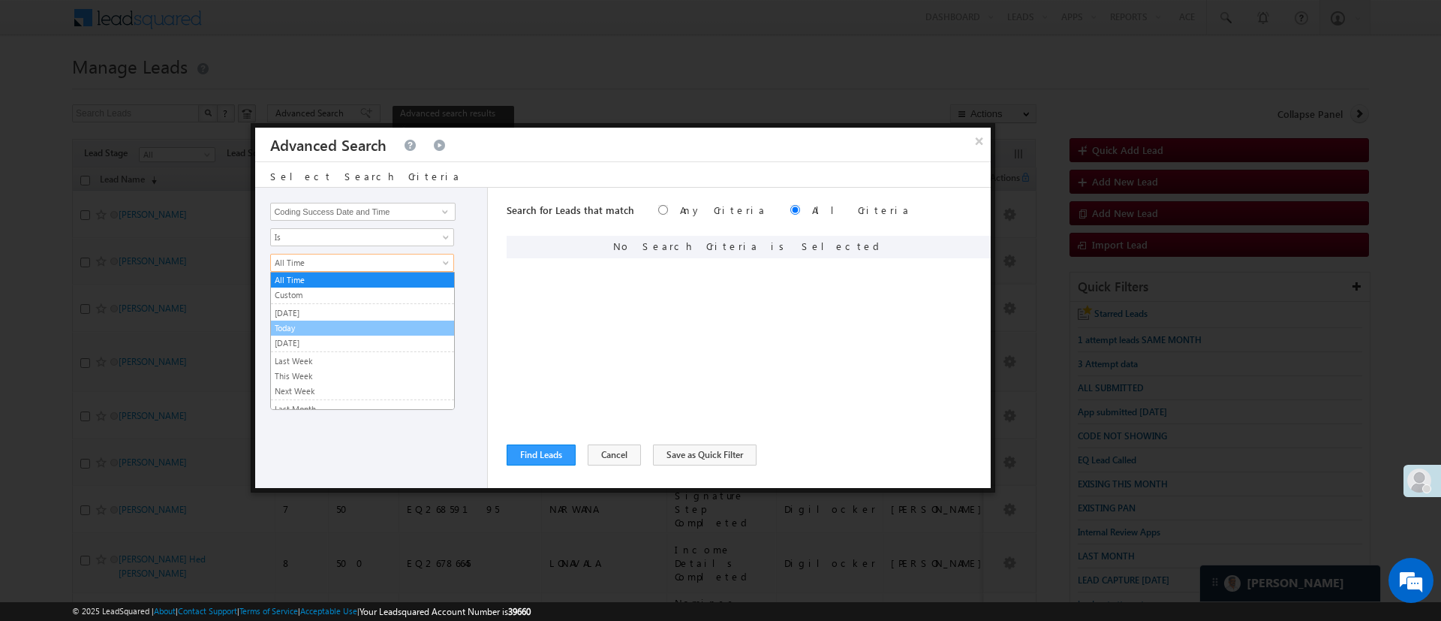
click at [344, 329] on link "Today" at bounding box center [362, 328] width 183 height 14
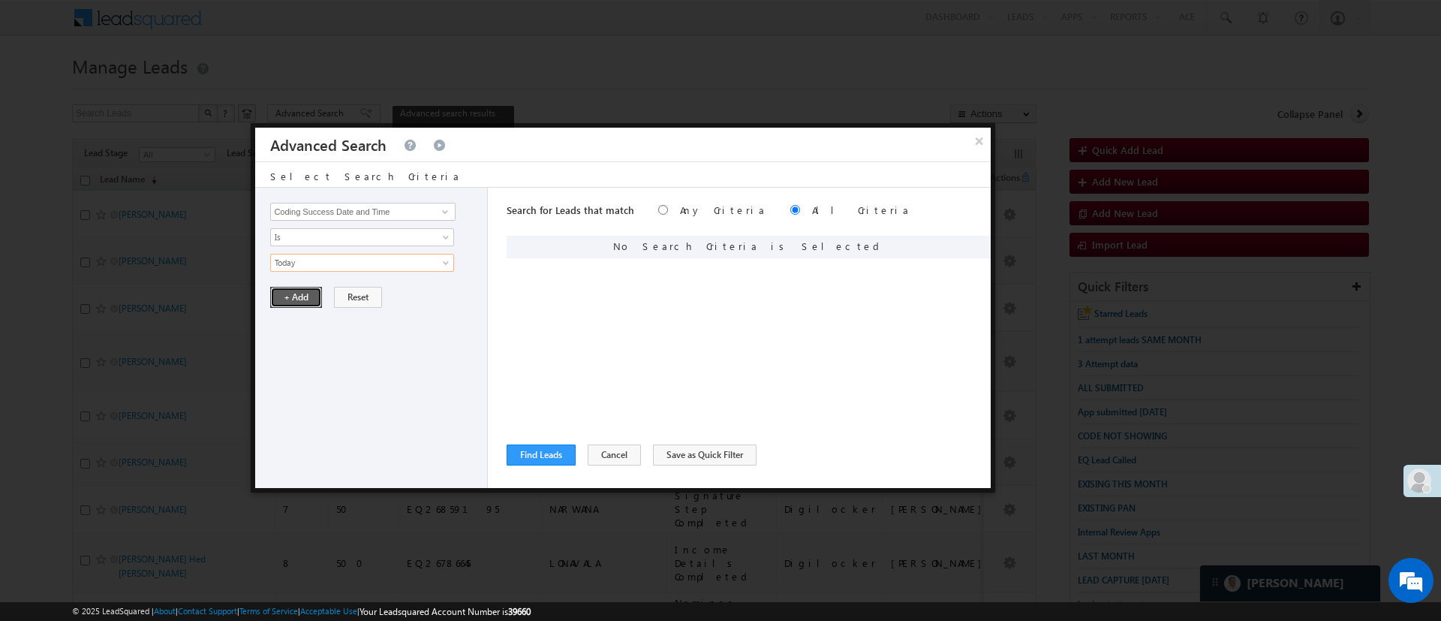
click at [311, 302] on button "+ Add" at bounding box center [296, 297] width 52 height 21
click at [541, 456] on button "Find Leads" at bounding box center [541, 454] width 69 height 21
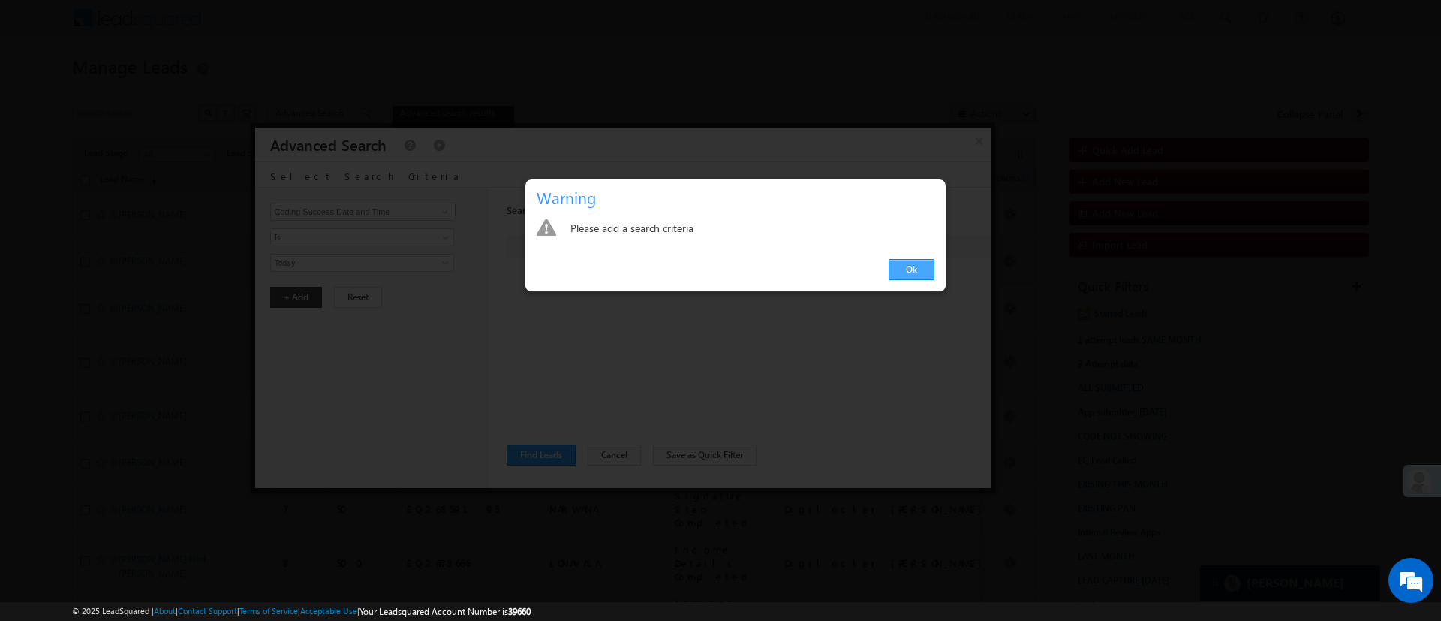
click at [901, 269] on link "Ok" at bounding box center [912, 269] width 46 height 21
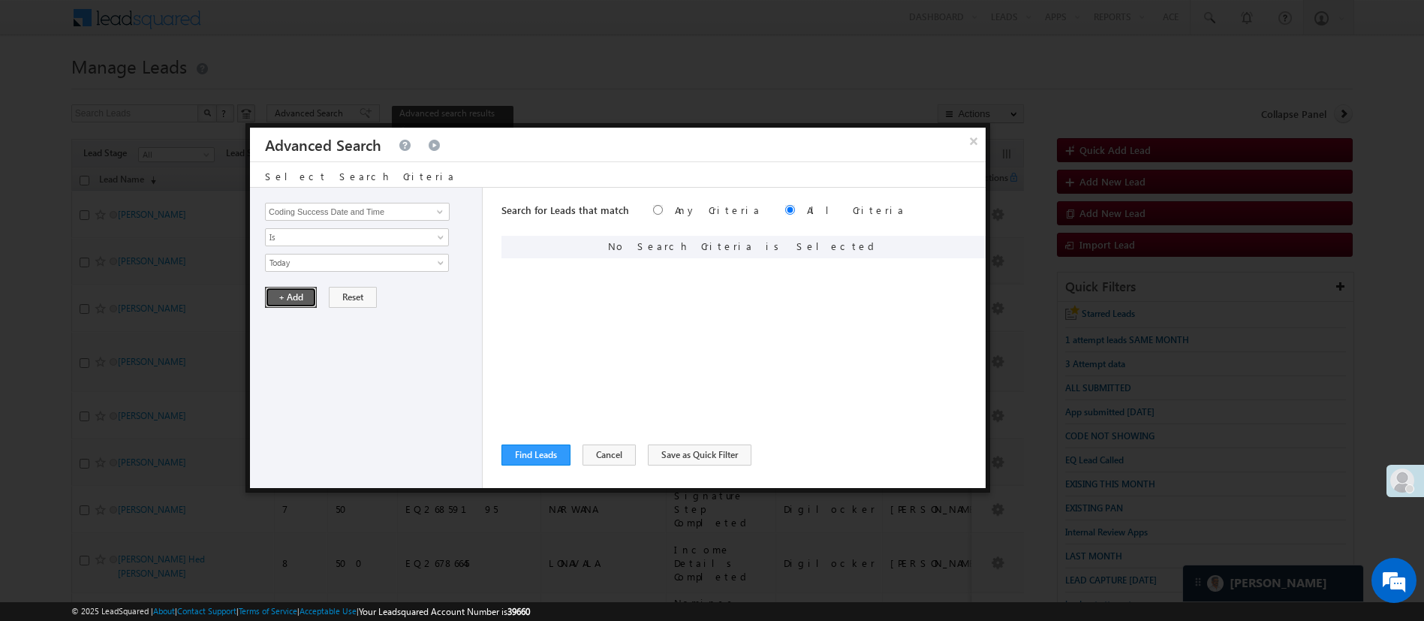
click at [281, 297] on button "+ Add" at bounding box center [291, 297] width 52 height 21
click at [529, 457] on button "Find Leads" at bounding box center [535, 454] width 69 height 21
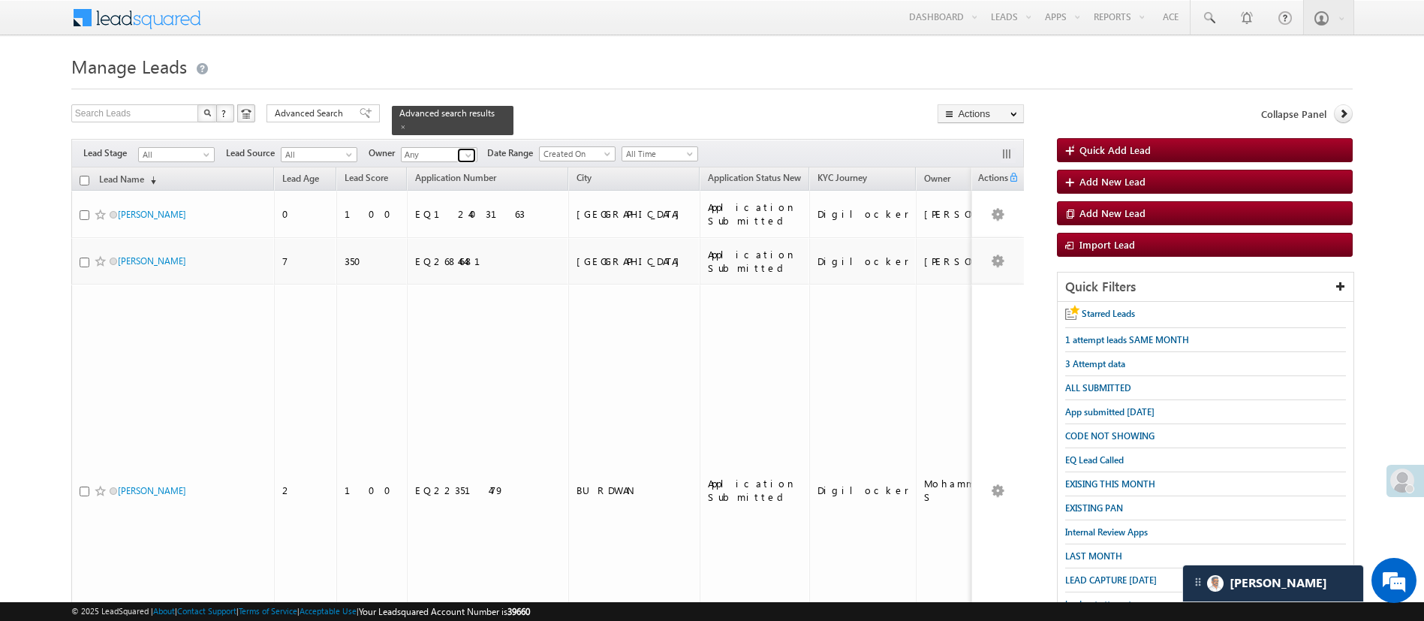
click at [465, 149] on span at bounding box center [468, 155] width 12 height 12
click at [480, 215] on link "Manish Panchal Manish.1Panchal@angelbroking.com" at bounding box center [476, 229] width 150 height 29
type input "[PERSON_NAME]"
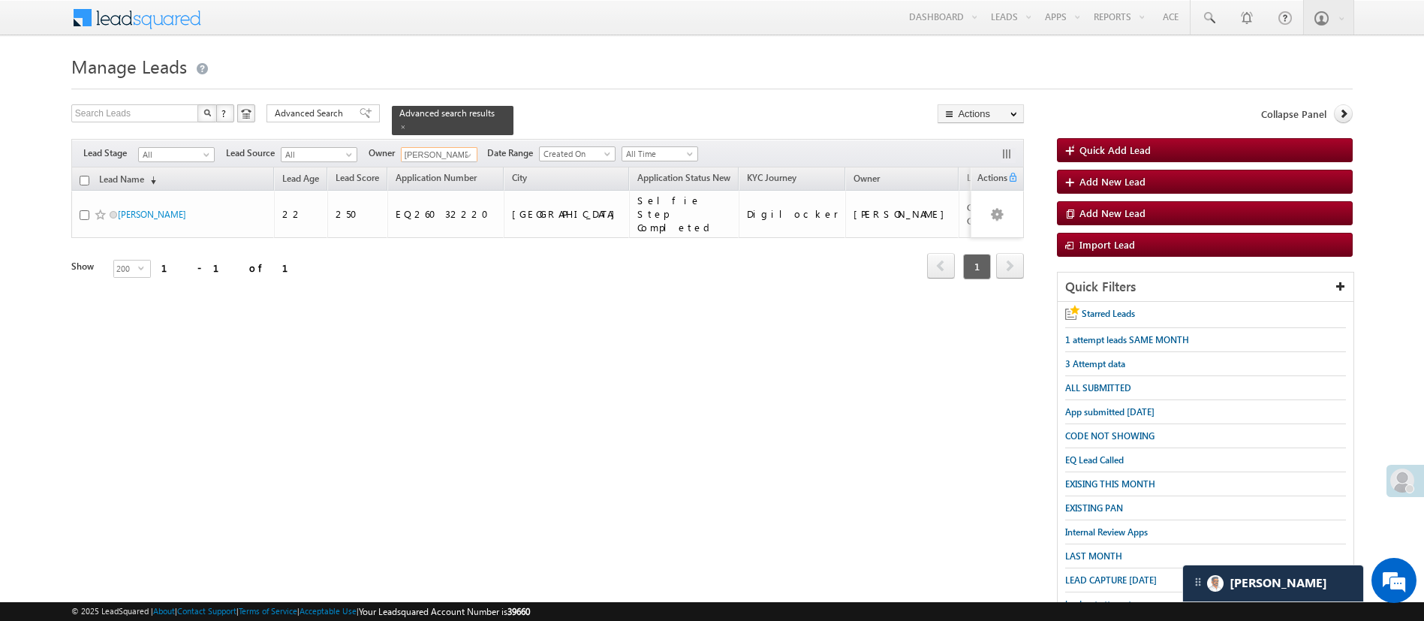
click at [85, 176] on input "checkbox" at bounding box center [85, 181] width 10 height 10
checkbox input "true"
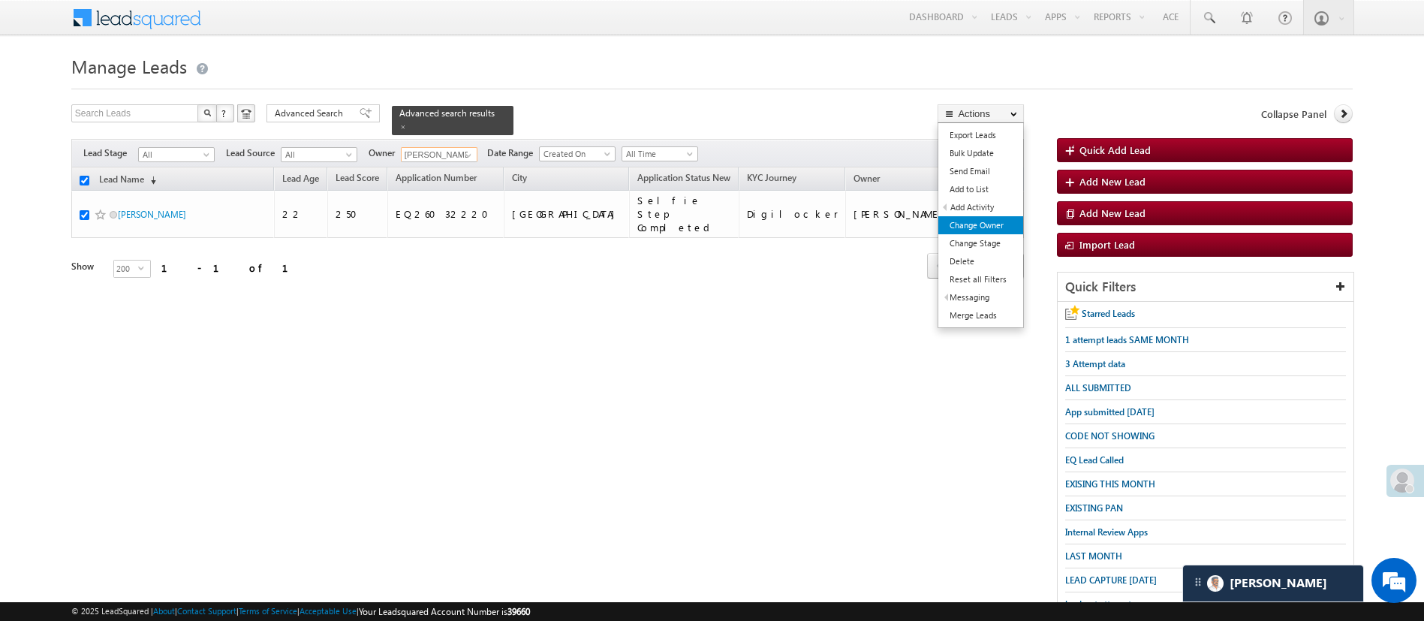
type input "[PERSON_NAME]"
click at [1008, 226] on link "Change Owner" at bounding box center [980, 225] width 85 height 18
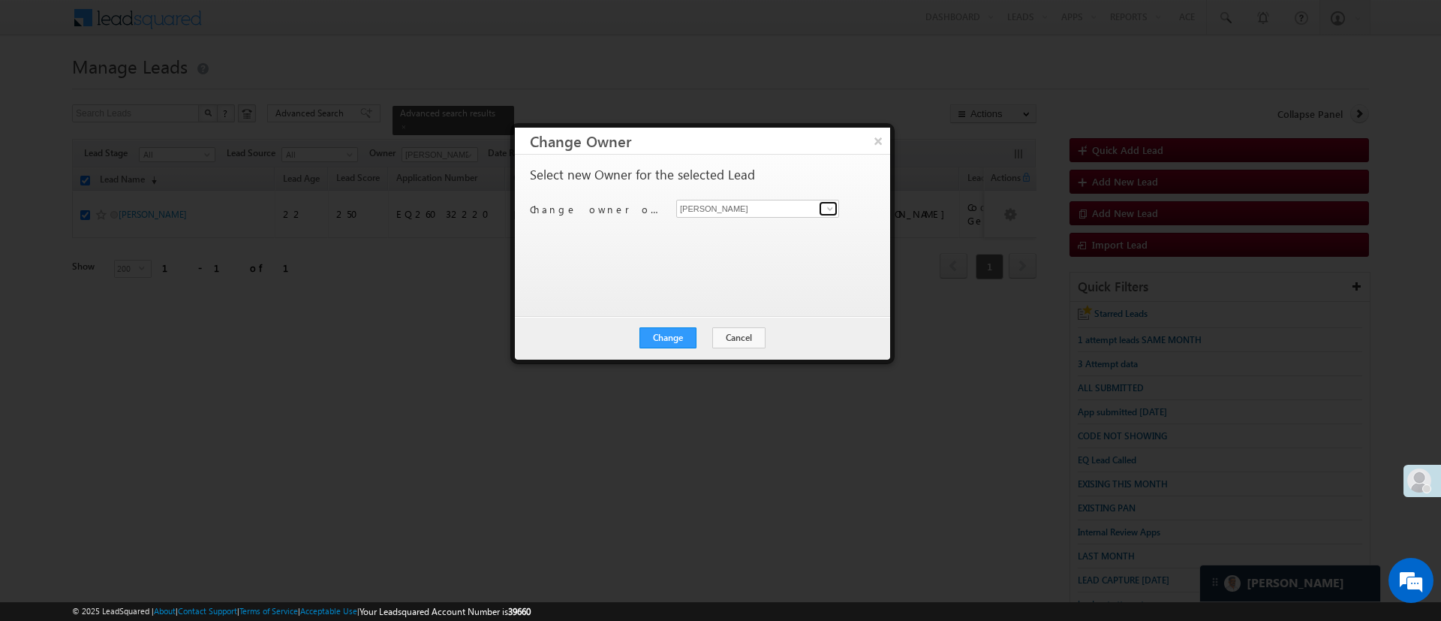
click at [829, 206] on span at bounding box center [830, 209] width 12 height 12
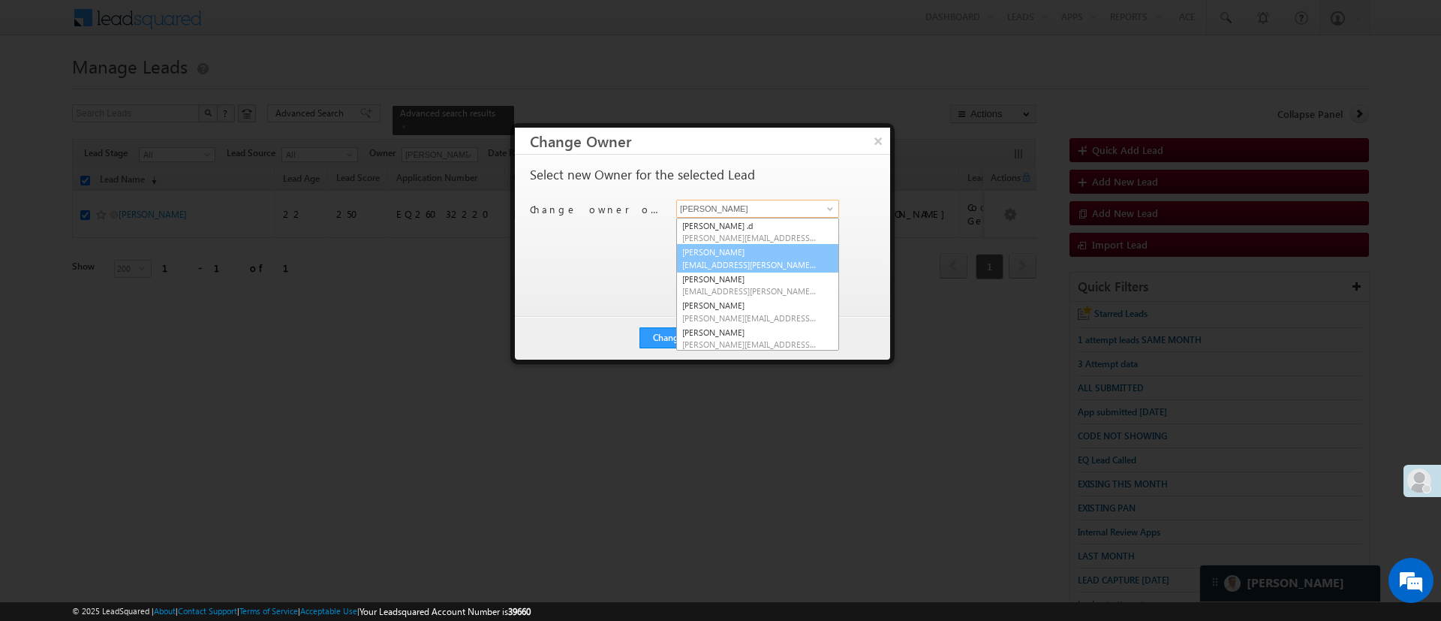
click at [769, 251] on link "Anuj Rajak Anuj.Rajak@angelbroking.com" at bounding box center [757, 258] width 163 height 29
type input "Anuj Rajak"
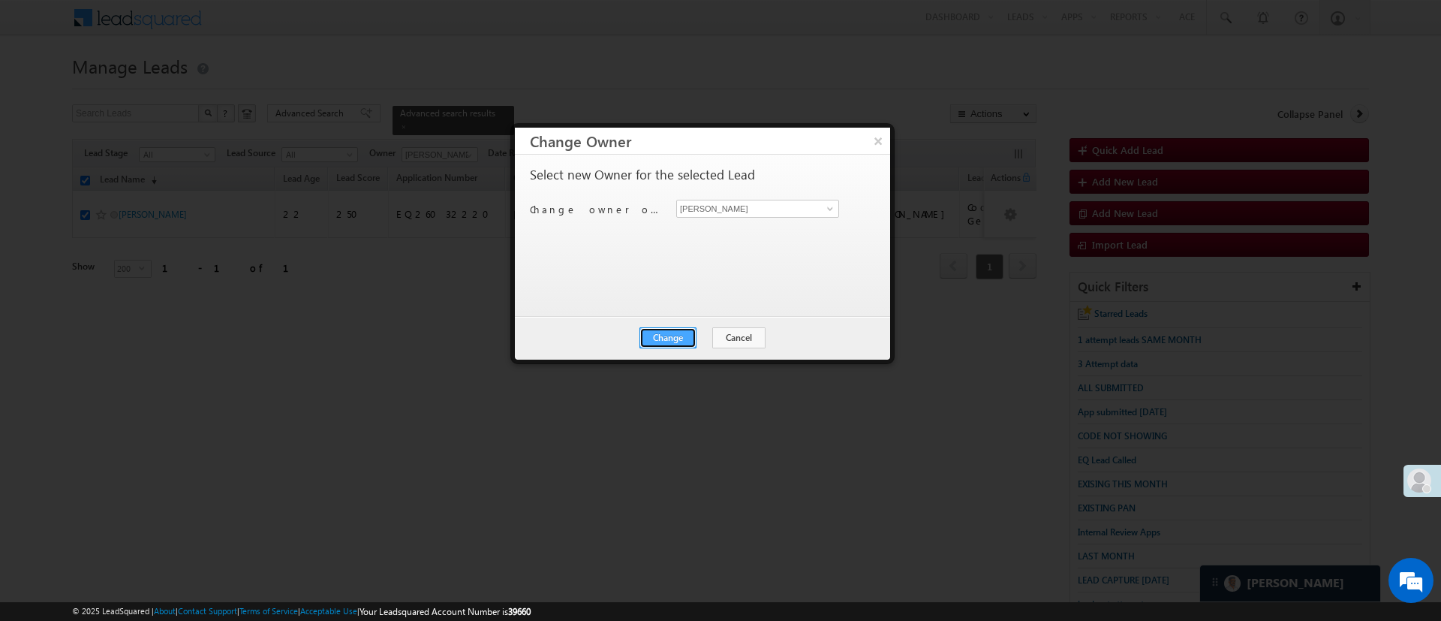
click at [668, 334] on button "Change" at bounding box center [667, 337] width 57 height 21
click at [697, 337] on button "Close" at bounding box center [705, 337] width 48 height 21
click at [867, 135] on button "×" at bounding box center [877, 141] width 25 height 26
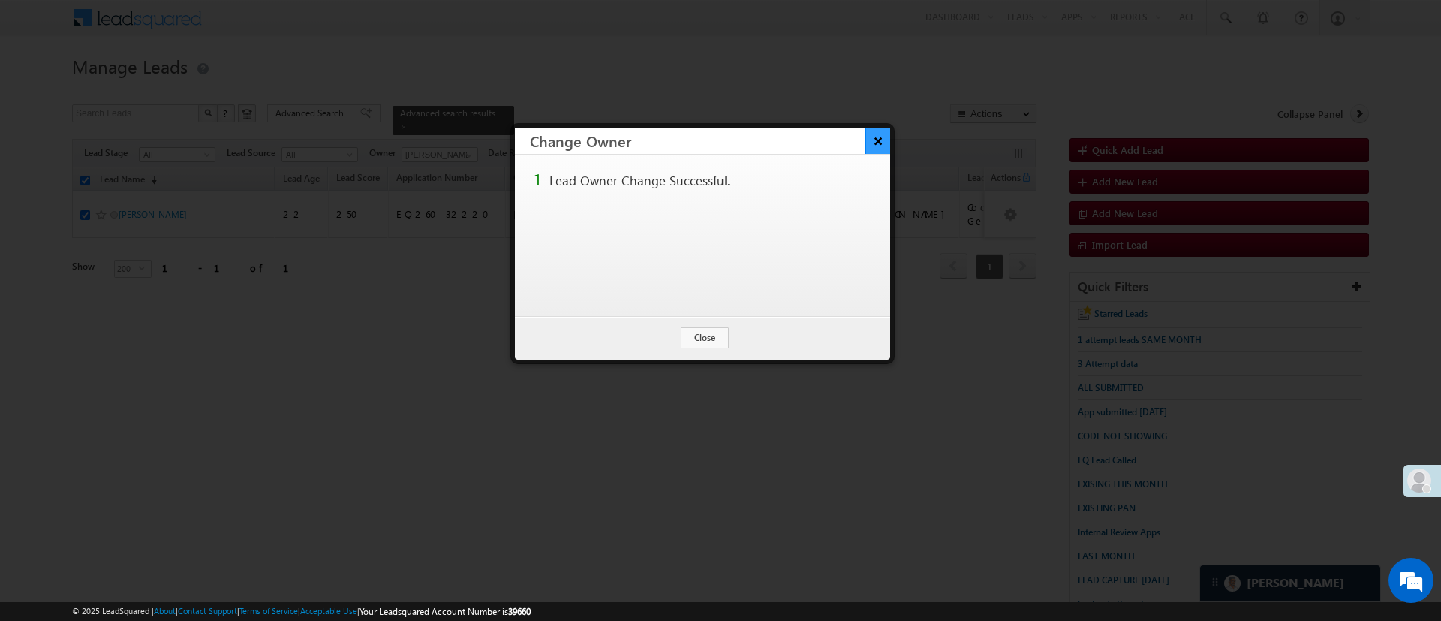
click at [867, 135] on button "×" at bounding box center [877, 141] width 25 height 26
